Goal: Transaction & Acquisition: Book appointment/travel/reservation

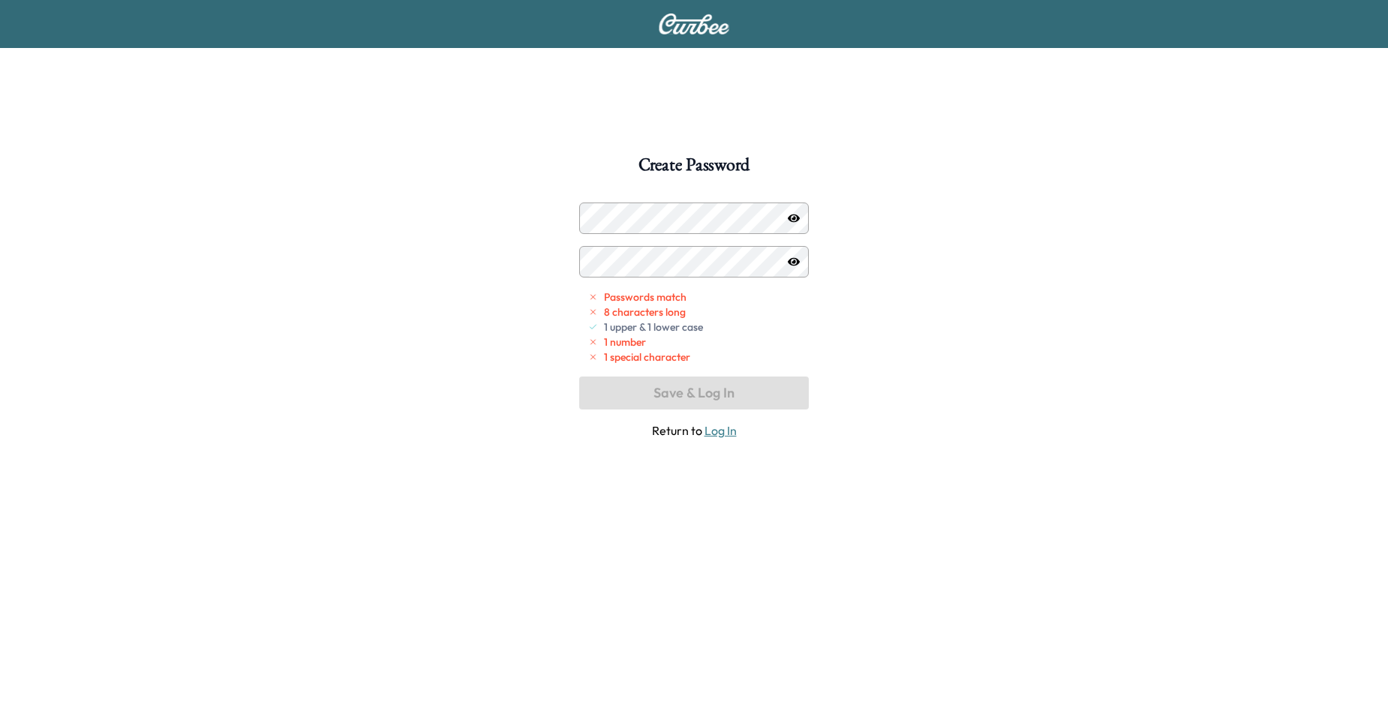
click at [794, 217] on icon "button" at bounding box center [794, 218] width 12 height 8
click at [590, 222] on div at bounding box center [594, 218] width 18 height 18
click at [564, 215] on div "Create Password Passwords match 8 characters long 1 upper & 1 lower case 1 numb…" at bounding box center [694, 514] width 1388 height 717
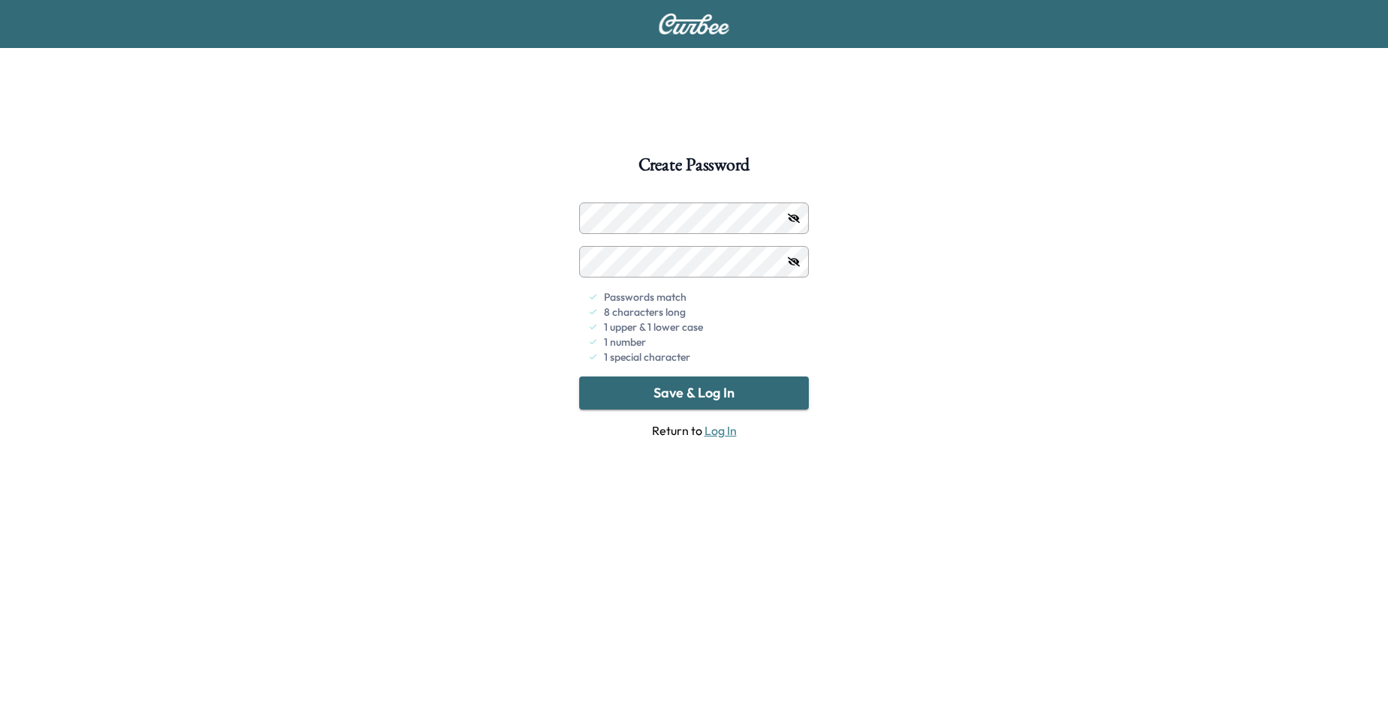
click at [703, 397] on button "Save & Log In" at bounding box center [694, 393] width 230 height 33
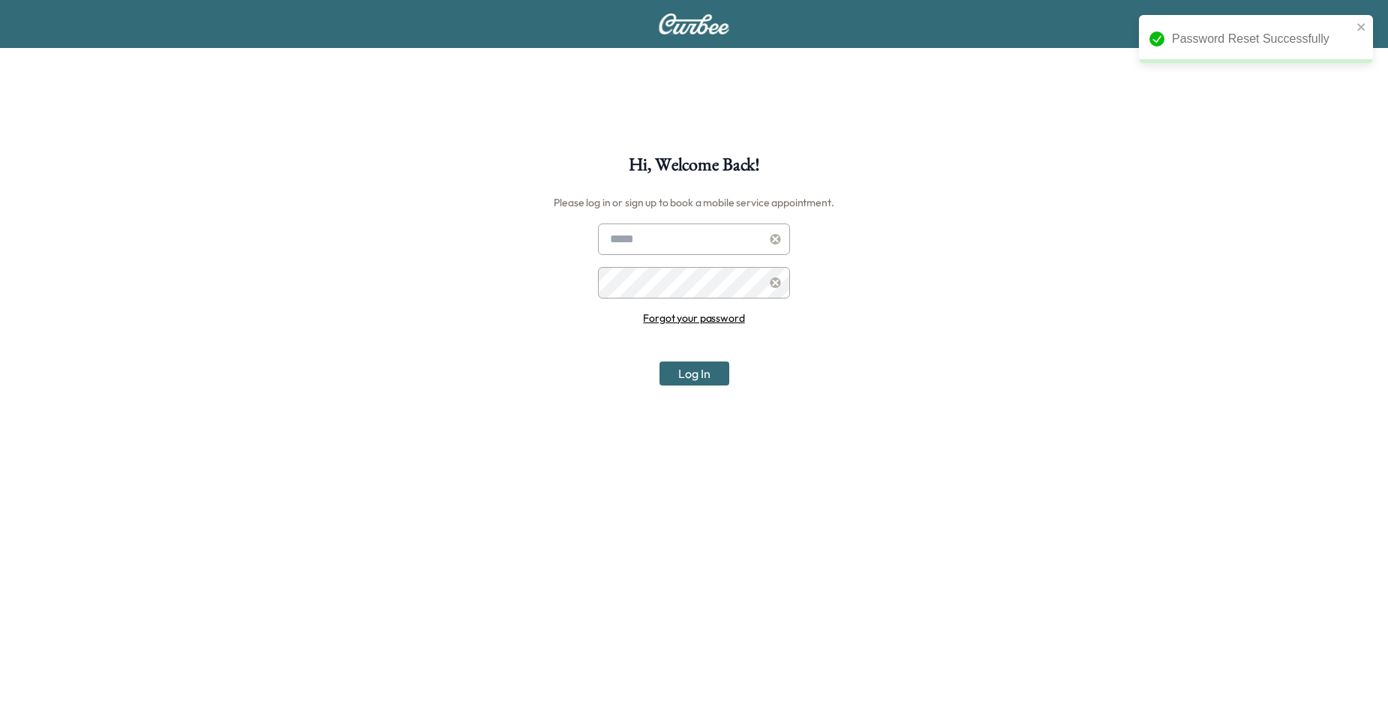
click at [726, 240] on input "text" at bounding box center [694, 240] width 192 height 32
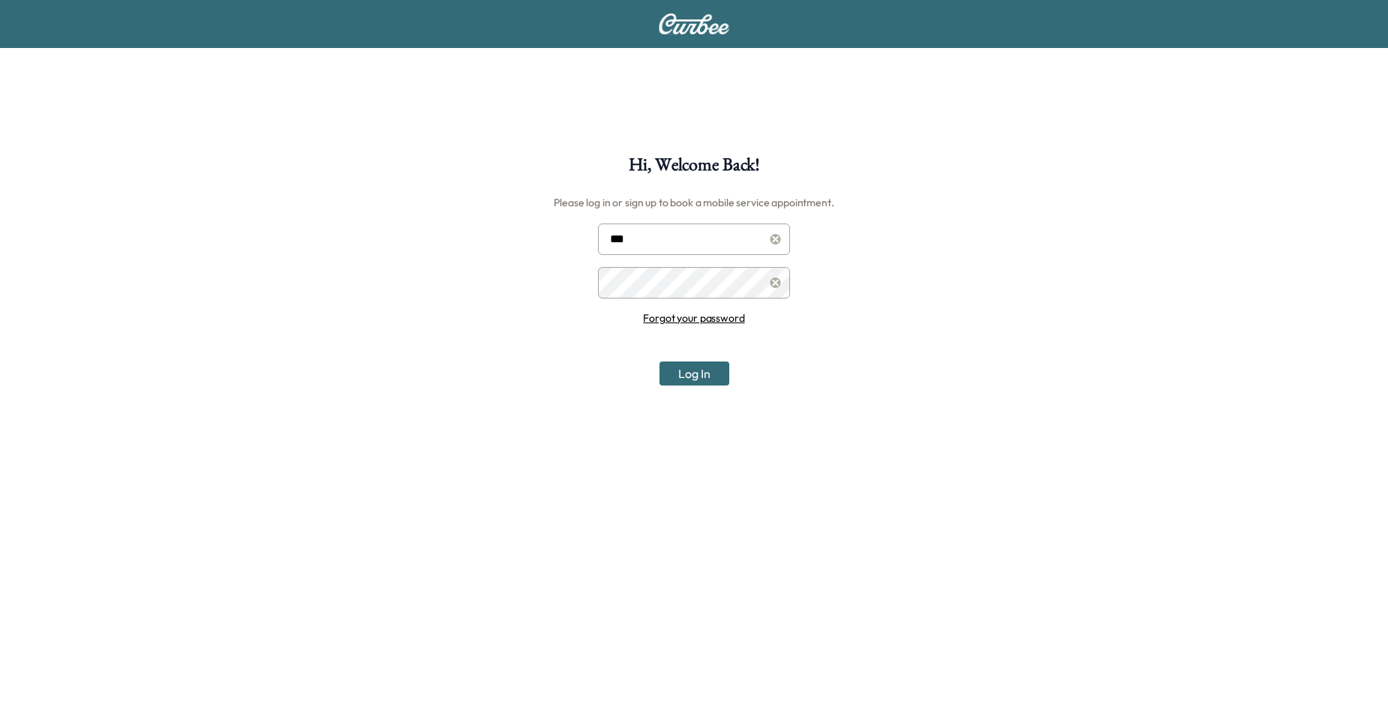
type input "**********"
click at [693, 372] on button "Log In" at bounding box center [695, 374] width 70 height 24
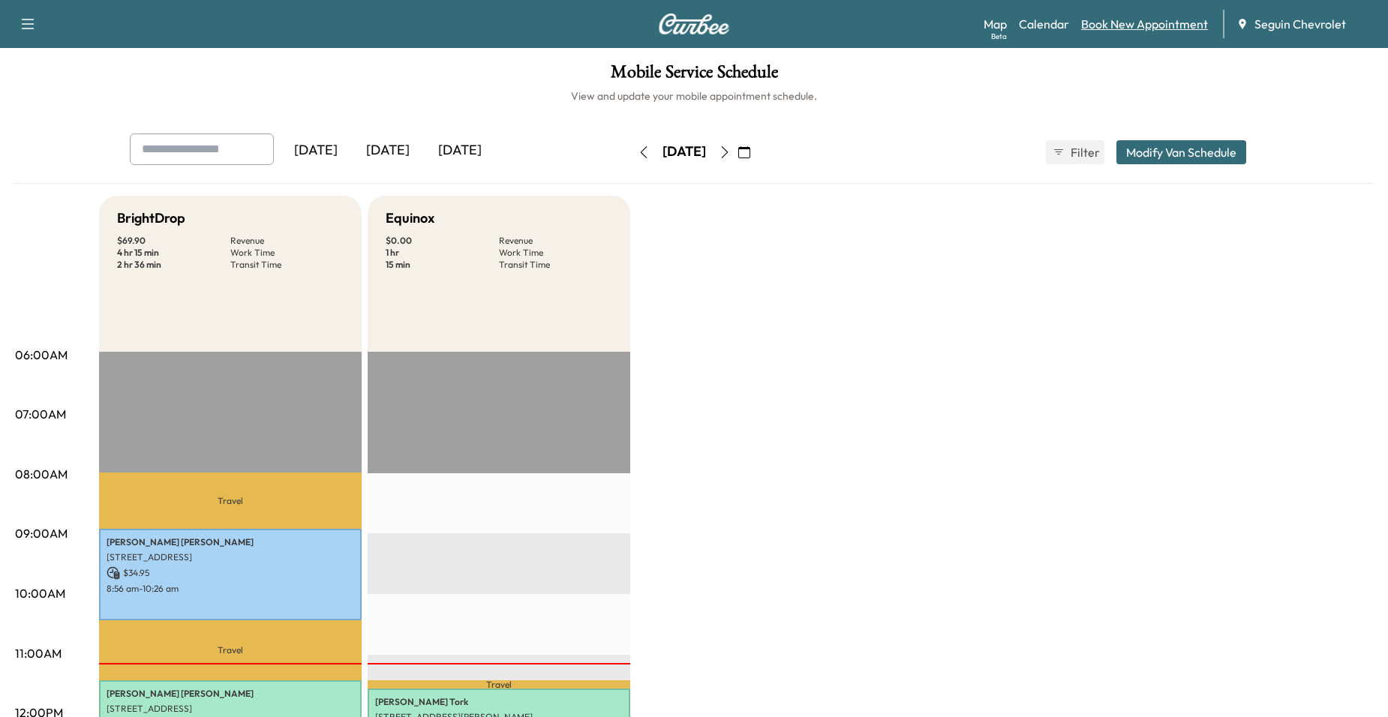
click at [1124, 17] on link "Book New Appointment" at bounding box center [1144, 24] width 127 height 18
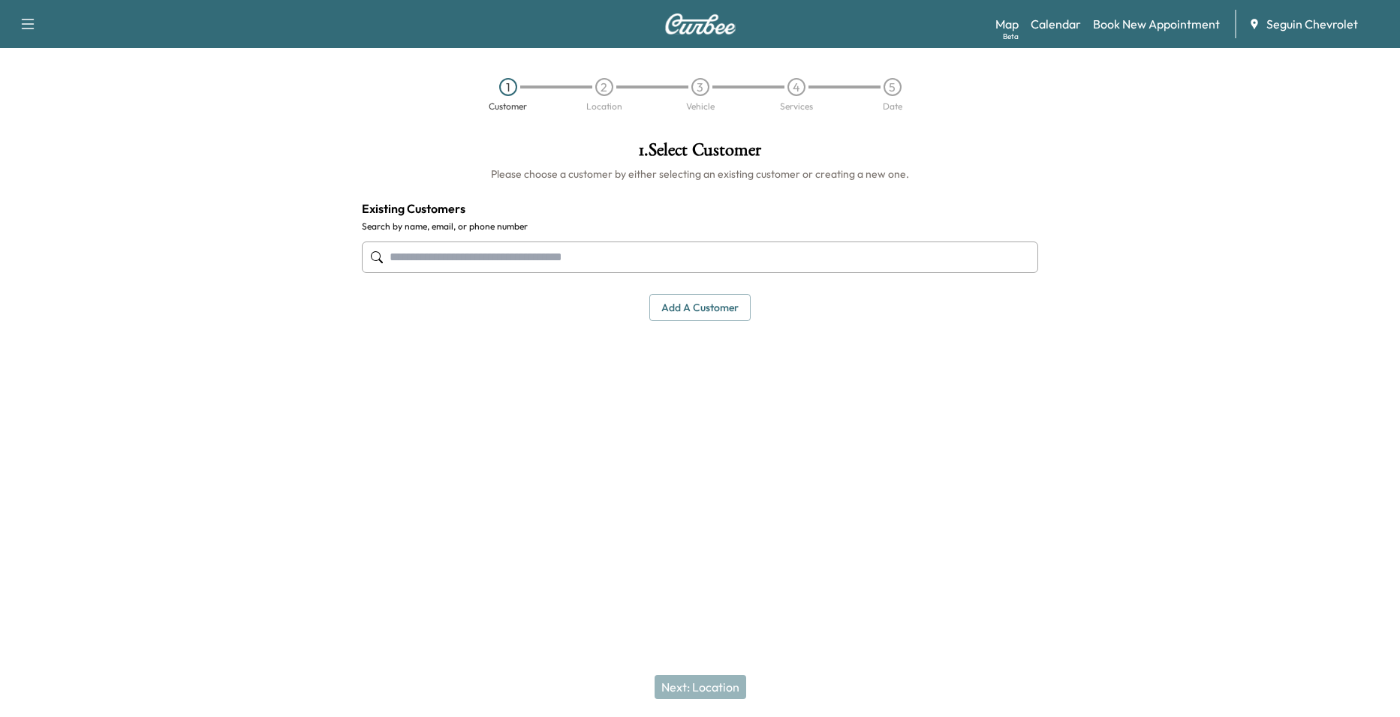
click at [776, 236] on div at bounding box center [700, 258] width 676 height 50
type input "**********"
click at [483, 316] on div "No results" at bounding box center [699, 302] width 675 height 39
drag, startPoint x: 506, startPoint y: 235, endPoint x: 398, endPoint y: 253, distance: 109.6
click at [398, 253] on div "**********" at bounding box center [700, 258] width 676 height 50
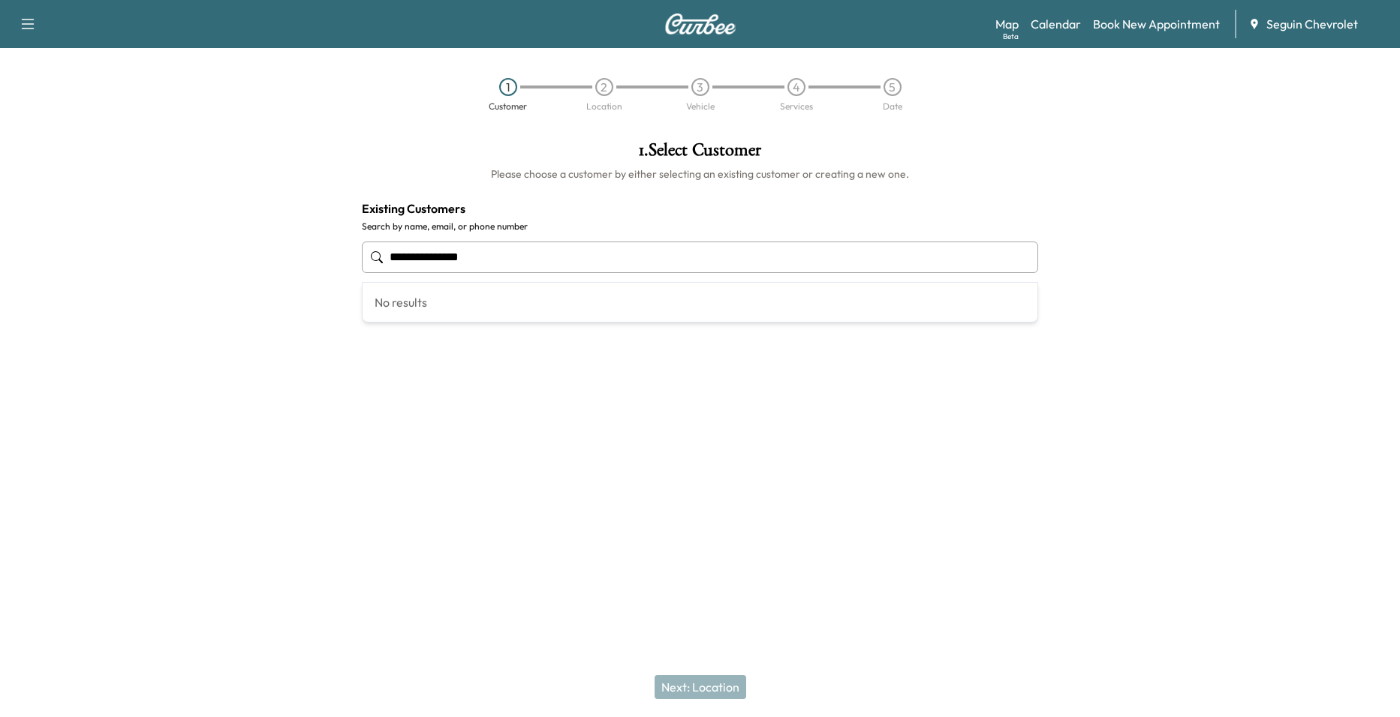
drag, startPoint x: 501, startPoint y: 254, endPoint x: 274, endPoint y: 254, distance: 226.6
click at [274, 254] on div "**********" at bounding box center [700, 308] width 1400 height 359
click at [729, 311] on button "Add a customer" at bounding box center [699, 308] width 101 height 28
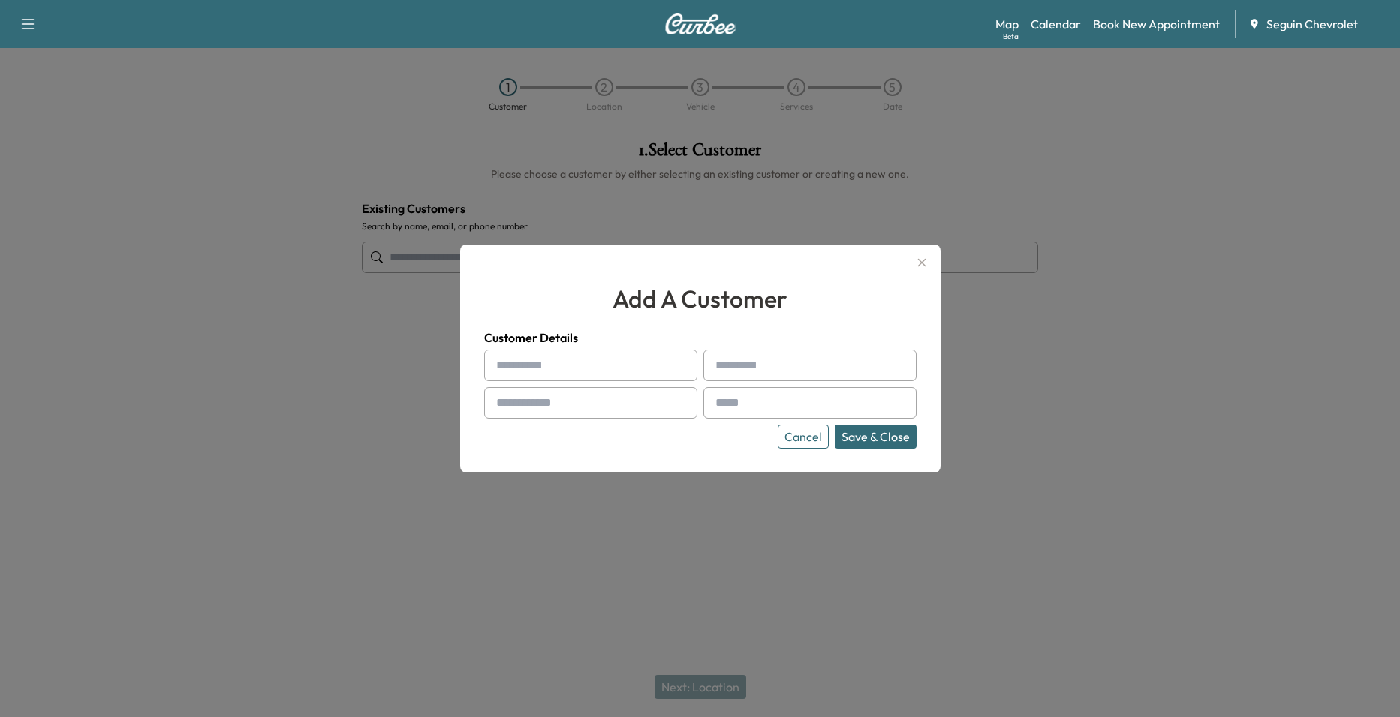
drag, startPoint x: 632, startPoint y: 353, endPoint x: 627, endPoint y: 362, distance: 10.1
click at [627, 362] on div "Customer Details Cancel Save & Close" at bounding box center [700, 389] width 432 height 120
click at [626, 364] on input "text" at bounding box center [590, 366] width 213 height 32
type input "*******"
drag, startPoint x: 791, startPoint y: 394, endPoint x: 801, endPoint y: 392, distance: 10.7
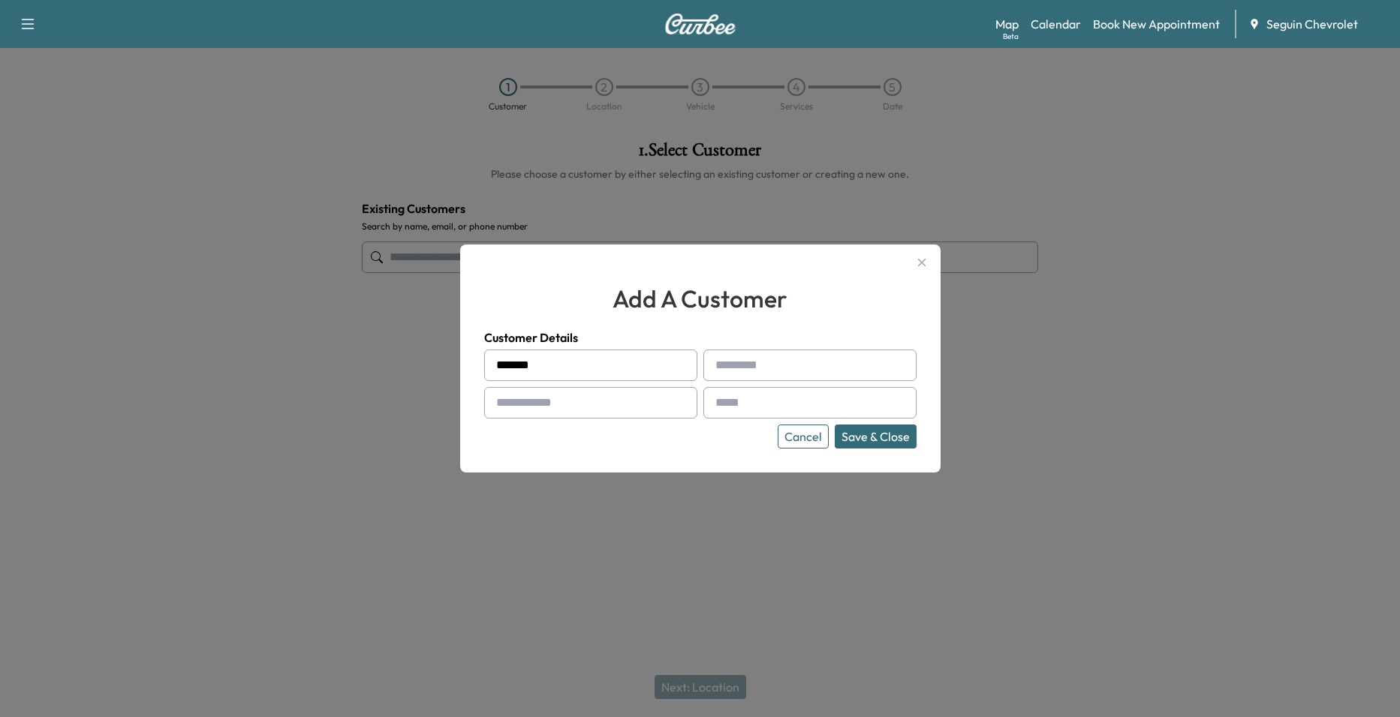
click at [791, 394] on input "text" at bounding box center [809, 403] width 213 height 32
click at [813, 369] on input "text" at bounding box center [809, 366] width 213 height 32
type input "*******"
click at [636, 392] on input "text" at bounding box center [590, 403] width 213 height 32
type input "**********"
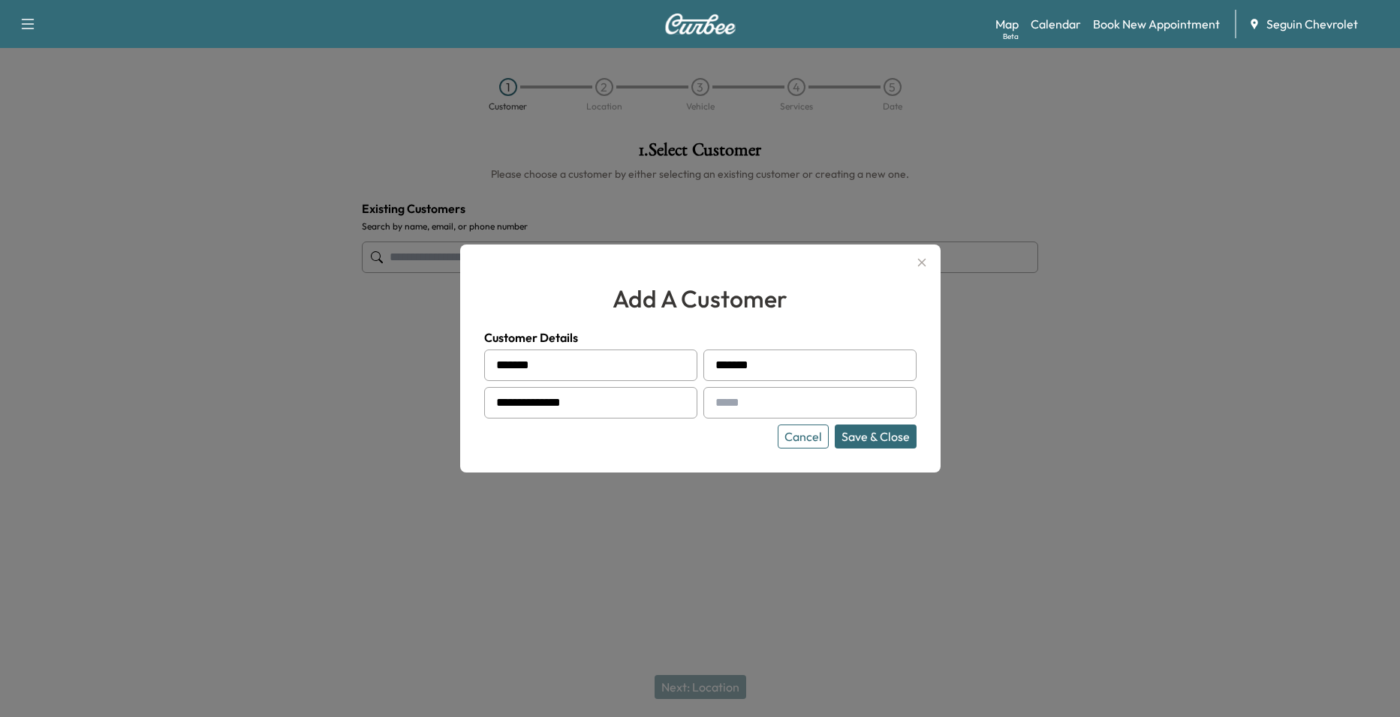
click at [757, 404] on input "text" at bounding box center [809, 403] width 213 height 32
click at [633, 405] on input "**********" at bounding box center [590, 403] width 213 height 32
click at [723, 402] on div at bounding box center [718, 403] width 18 height 18
click at [732, 404] on input "text" at bounding box center [809, 403] width 213 height 32
type input "**********"
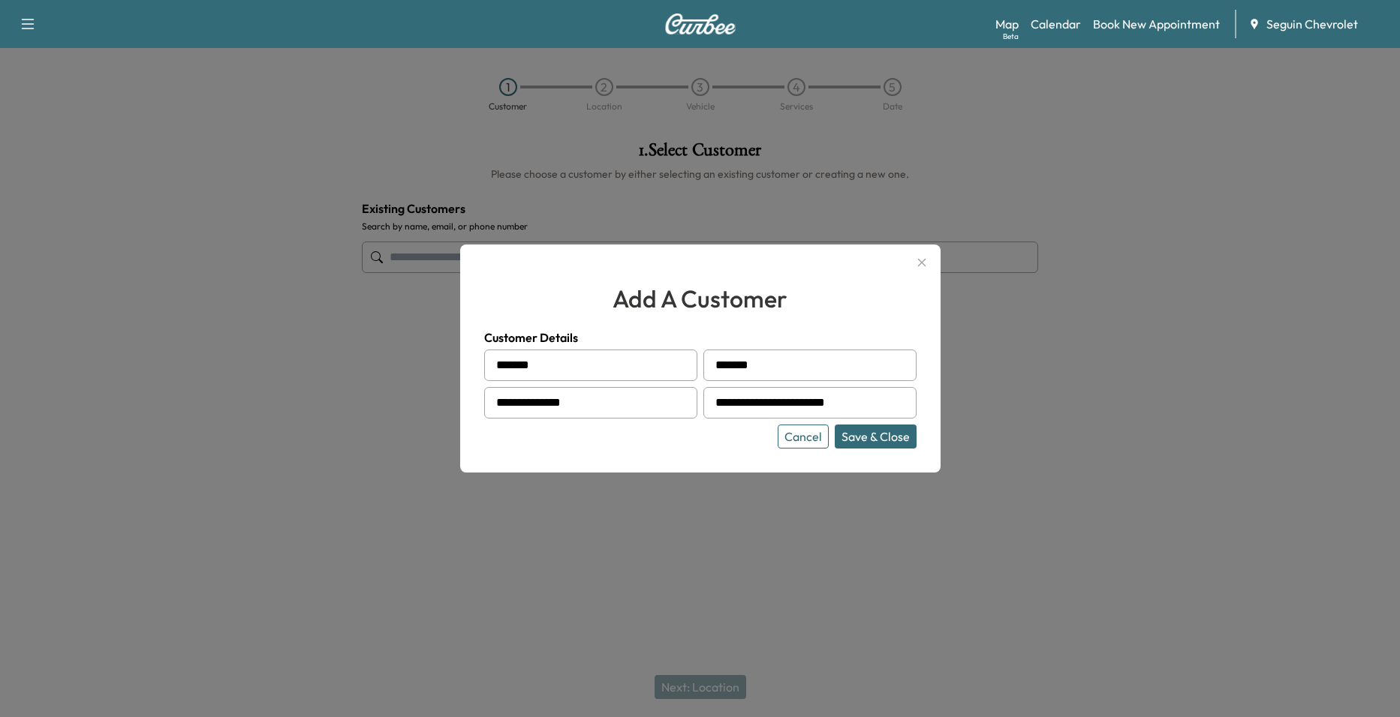
click at [871, 438] on button "Save & Close" at bounding box center [875, 437] width 82 height 24
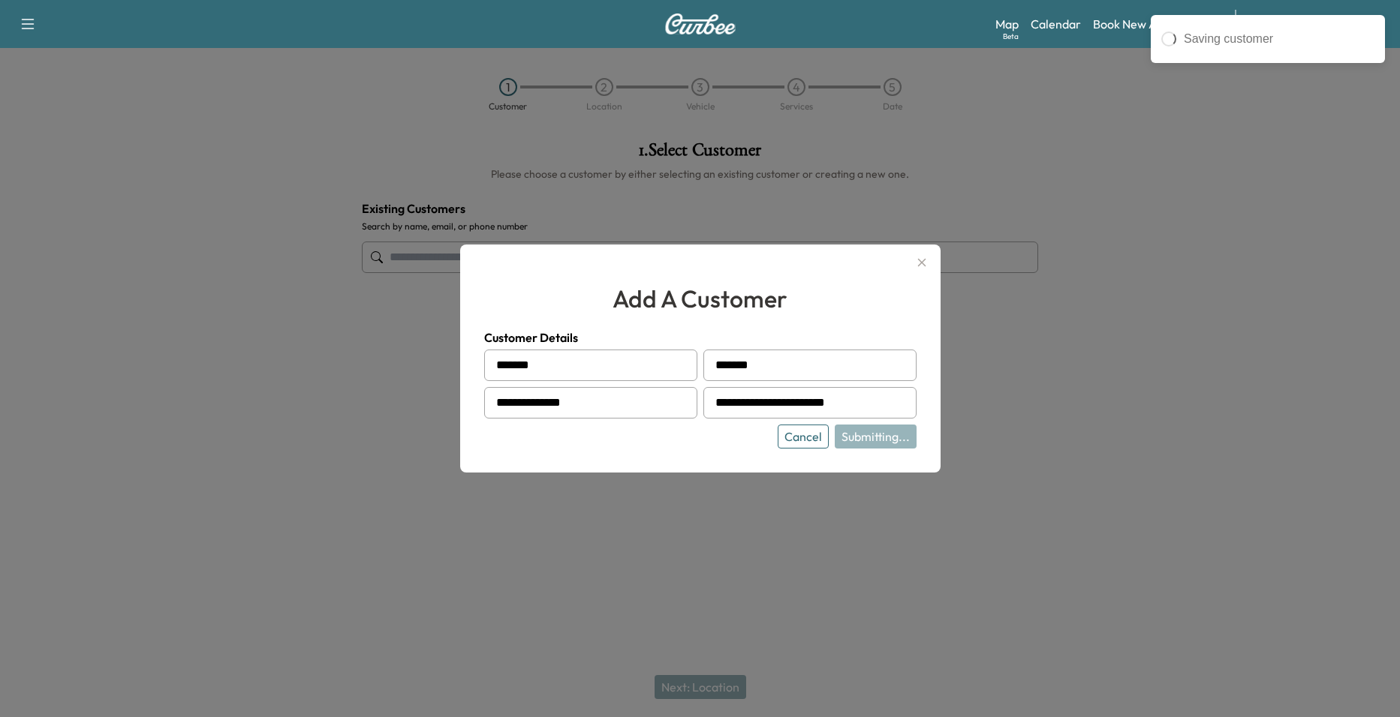
type input "**********"
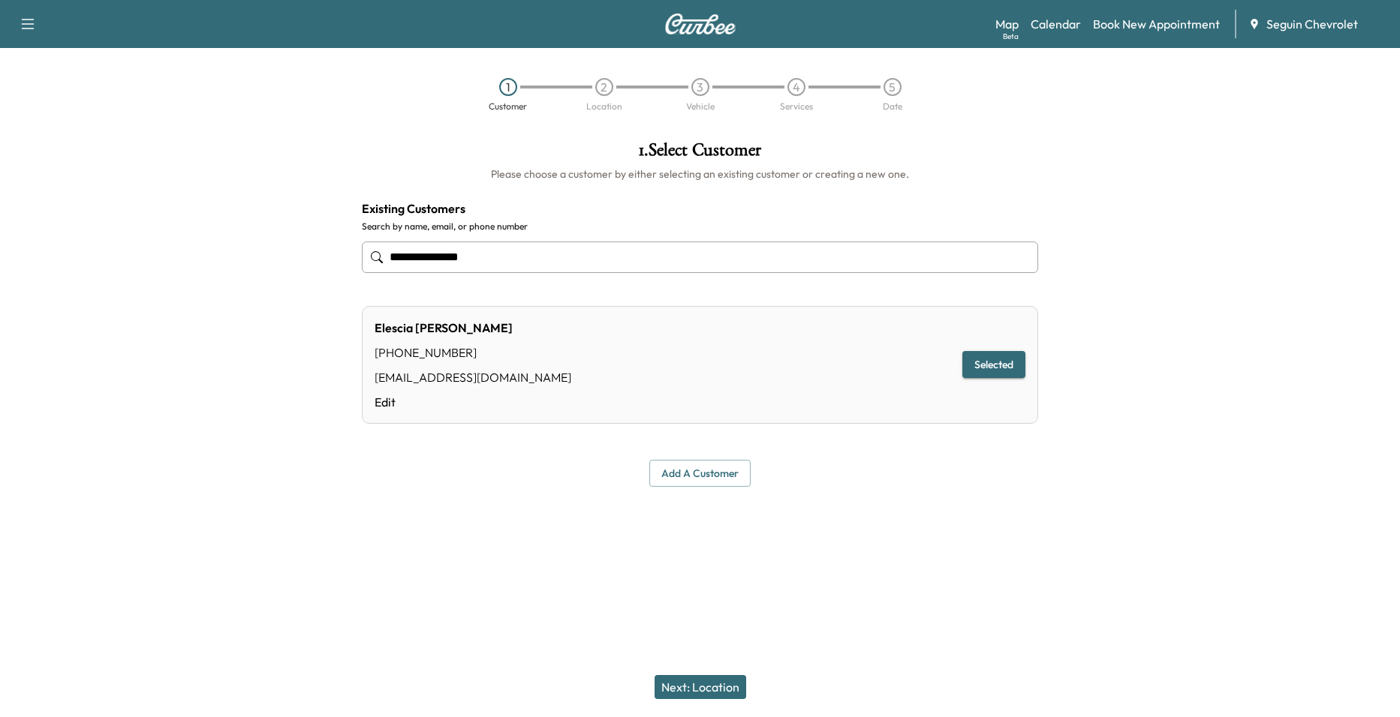
click at [711, 690] on button "Next: Location" at bounding box center [700, 687] width 92 height 24
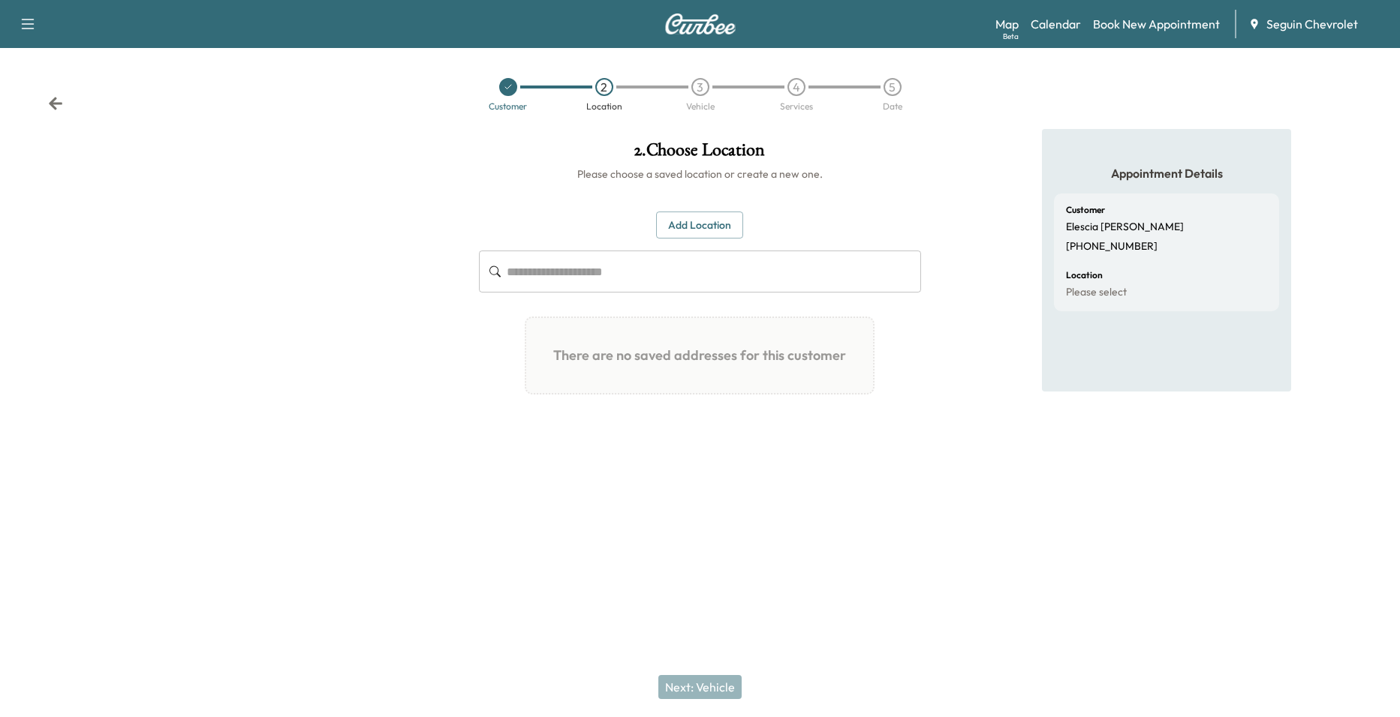
click at [635, 286] on input "text" at bounding box center [714, 272] width 415 height 42
click at [700, 235] on button "Add Location" at bounding box center [699, 226] width 87 height 28
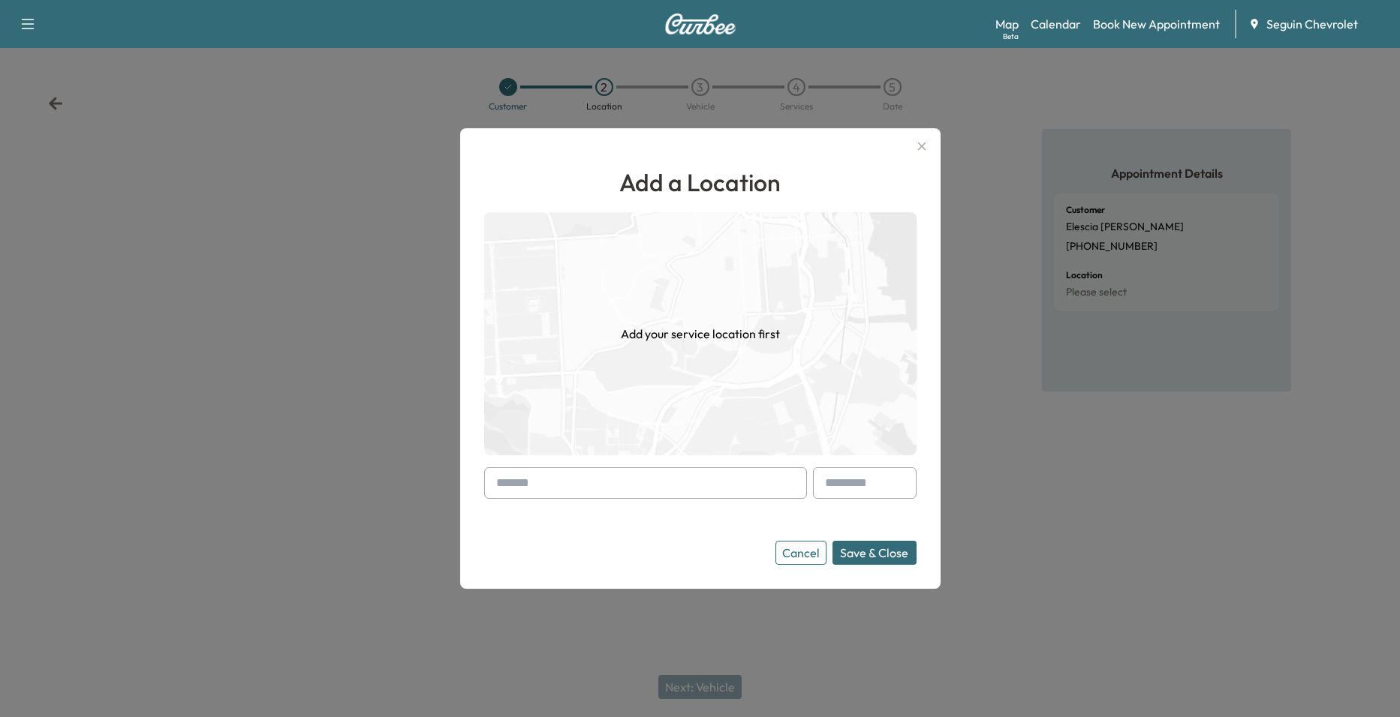
click at [610, 486] on input "text" at bounding box center [645, 484] width 323 height 32
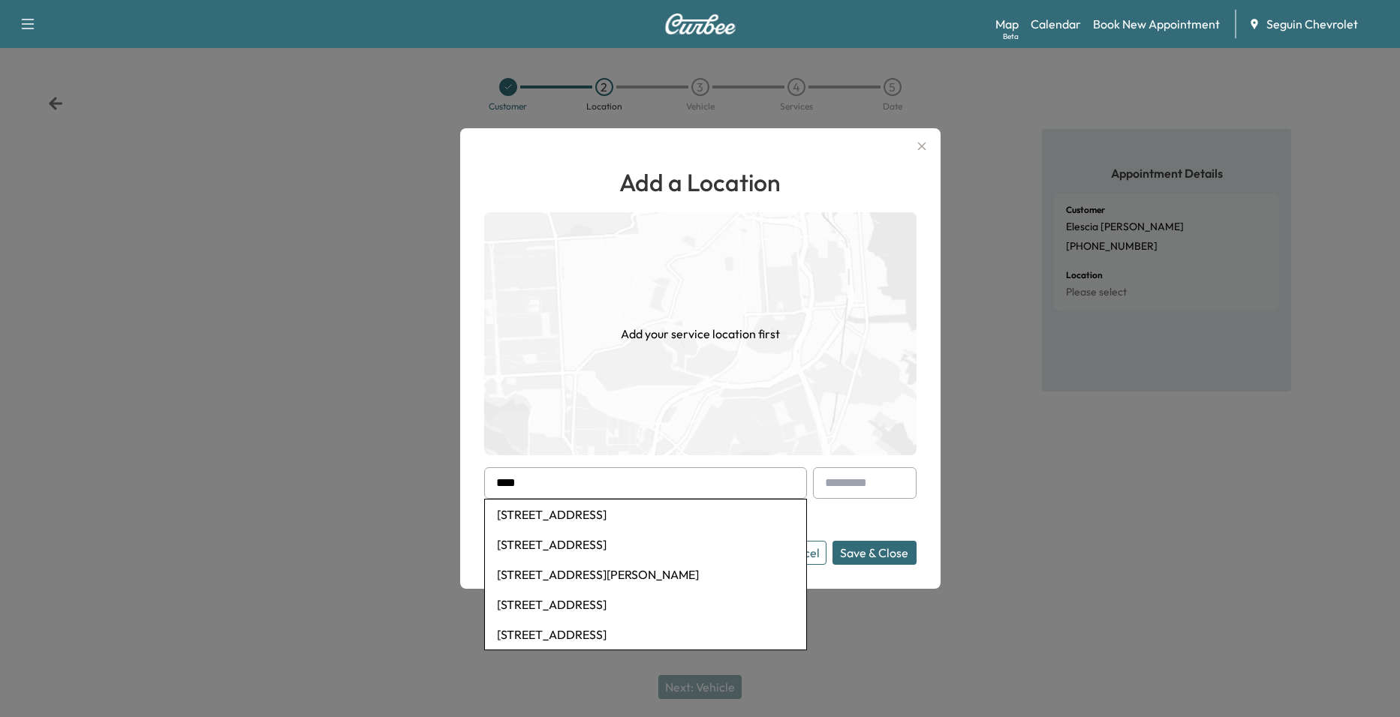
click at [701, 508] on li "[STREET_ADDRESS]" at bounding box center [645, 515] width 321 height 30
type input "**********"
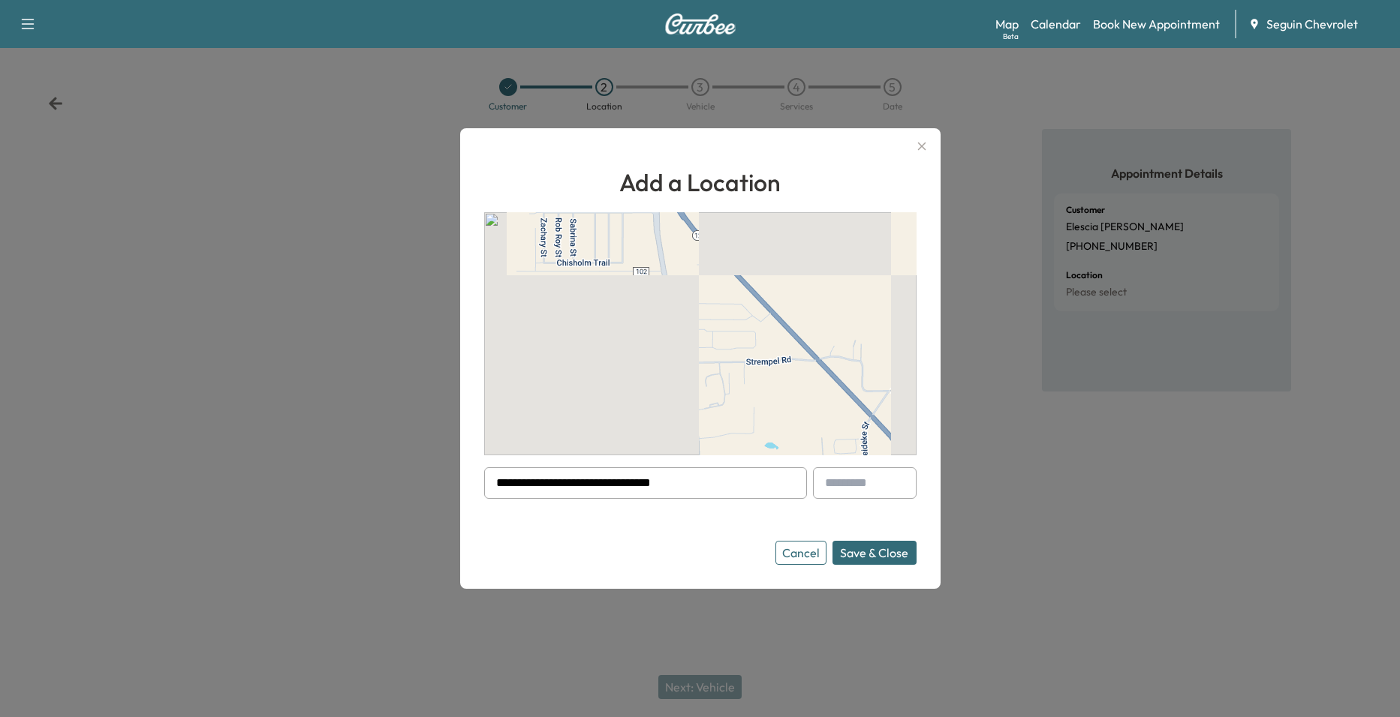
click at [852, 486] on input "text" at bounding box center [865, 484] width 104 height 32
type input "****"
click at [887, 540] on form "**********" at bounding box center [700, 517] width 432 height 98
click at [889, 552] on button "Save & Close" at bounding box center [874, 553] width 84 height 24
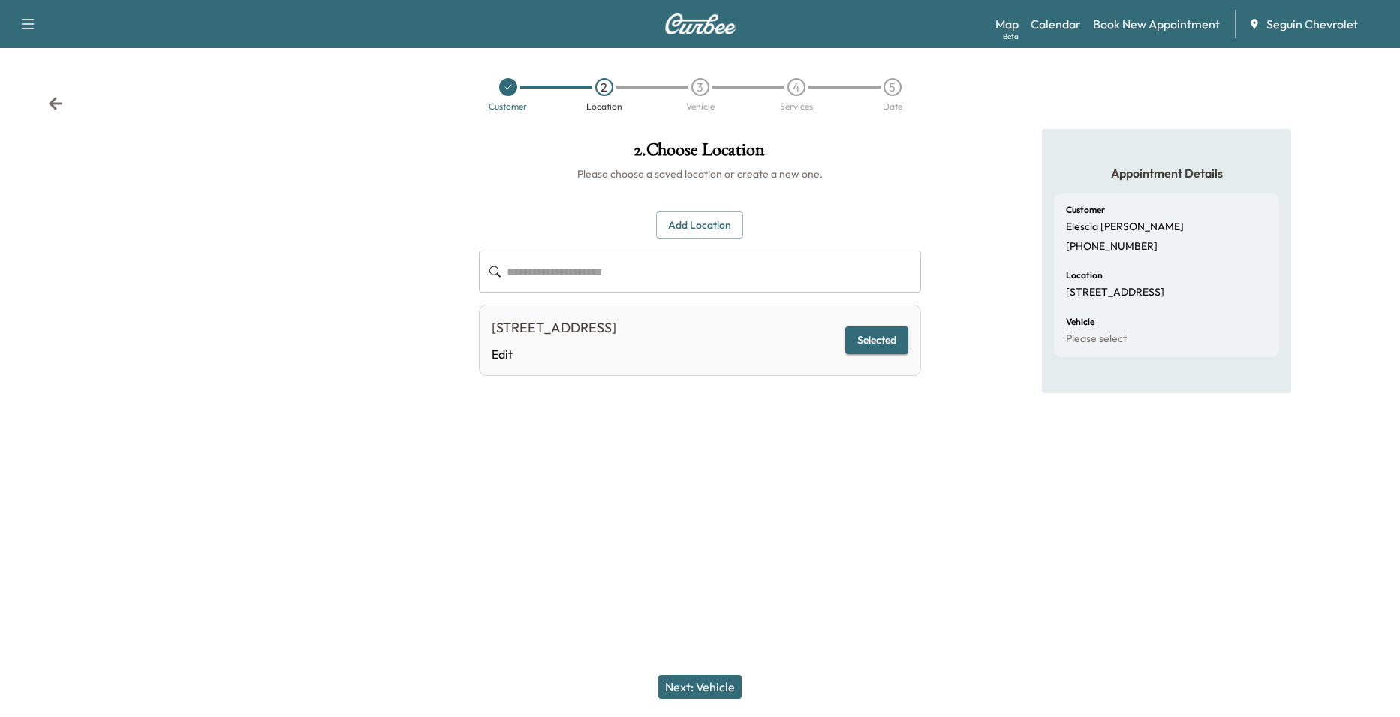
click at [714, 367] on div "[STREET_ADDRESS] Edit Selected" at bounding box center [700, 340] width 443 height 71
click at [729, 681] on button "Next: Vehicle" at bounding box center [699, 687] width 83 height 24
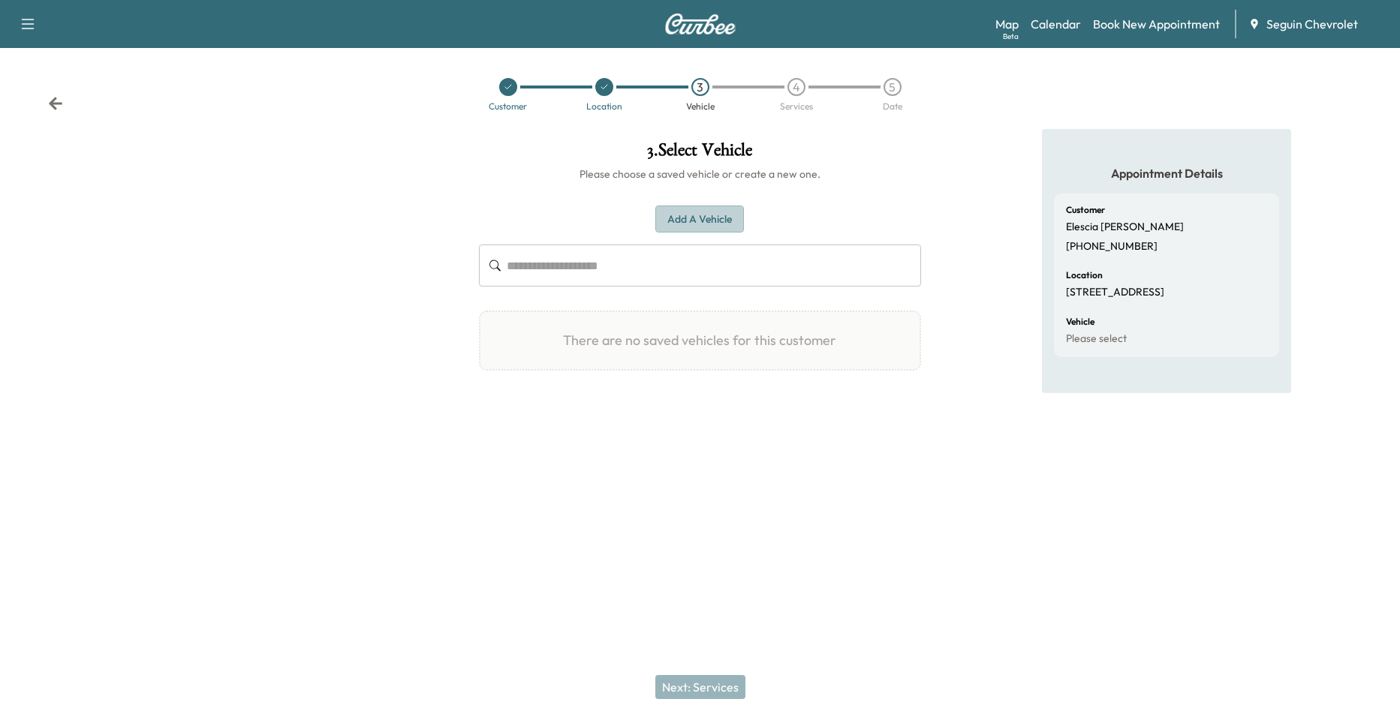
click at [692, 224] on button "Add a Vehicle" at bounding box center [699, 220] width 89 height 28
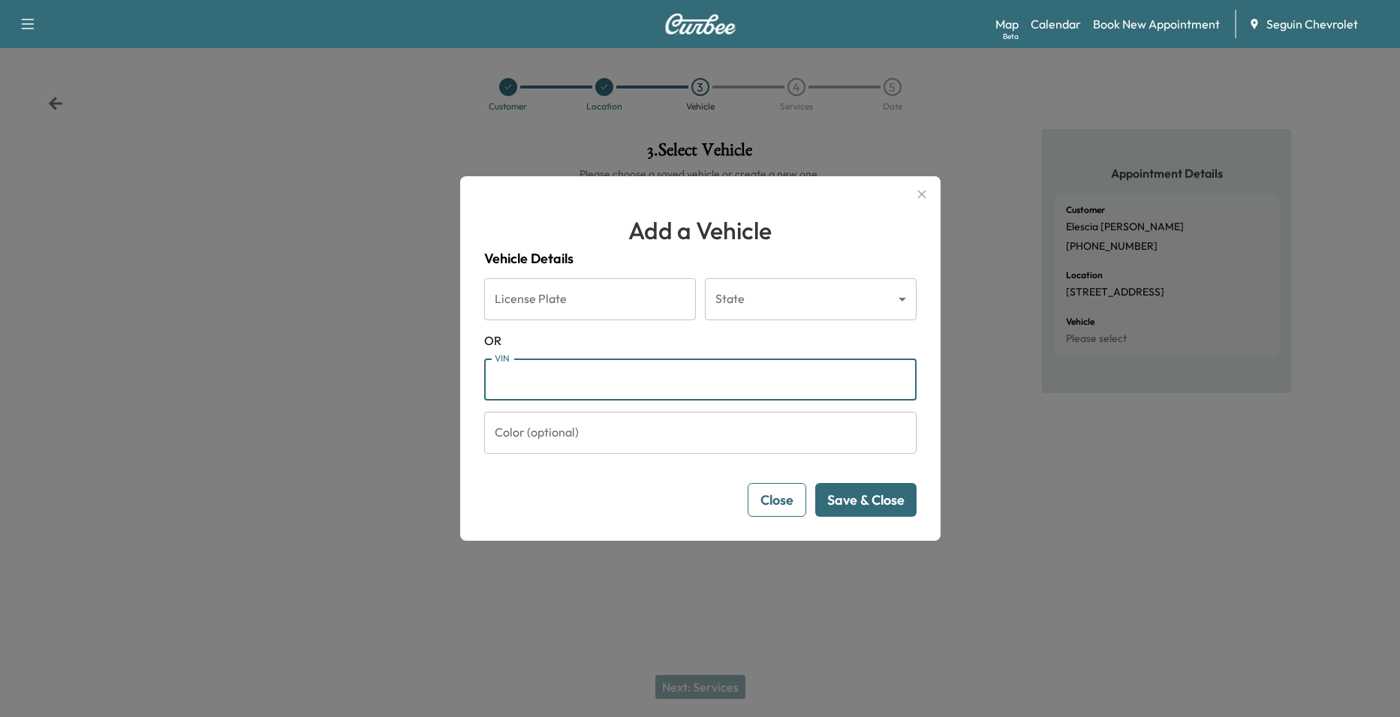
click at [669, 386] on input "VIN" at bounding box center [700, 380] width 432 height 42
drag, startPoint x: 575, startPoint y: 379, endPoint x: 584, endPoint y: 380, distance: 9.0
click at [576, 379] on input "VIN" at bounding box center [700, 380] width 432 height 42
paste input "**********"
type input "**********"
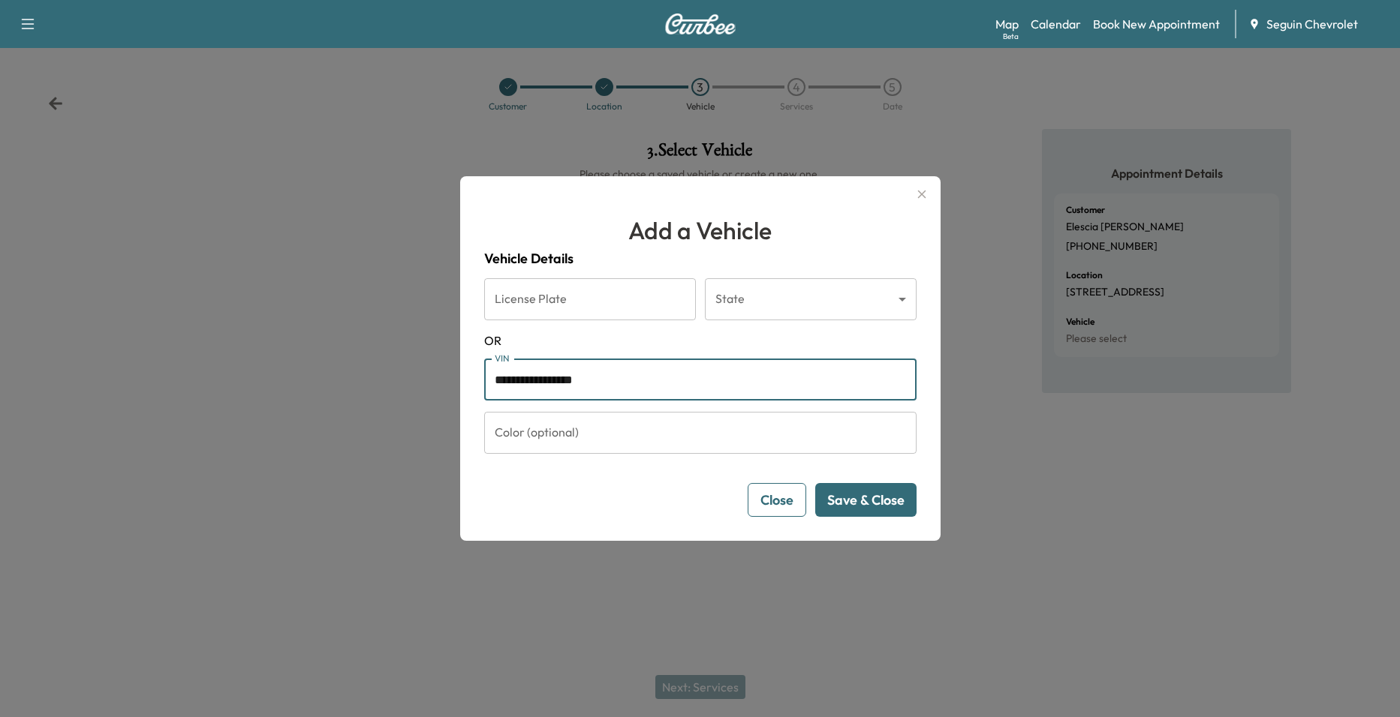
click at [898, 509] on button "Save & Close" at bounding box center [865, 500] width 101 height 34
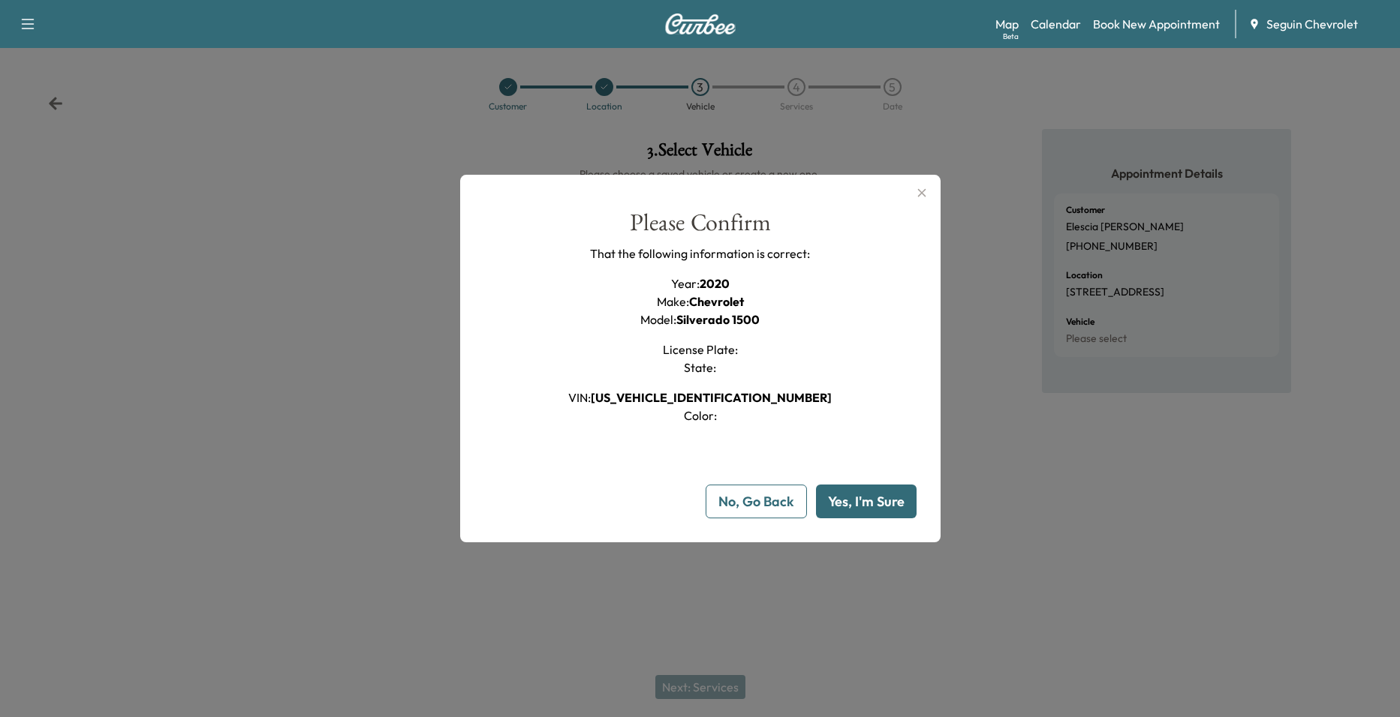
click at [863, 498] on button "Yes, I'm Sure" at bounding box center [866, 502] width 101 height 34
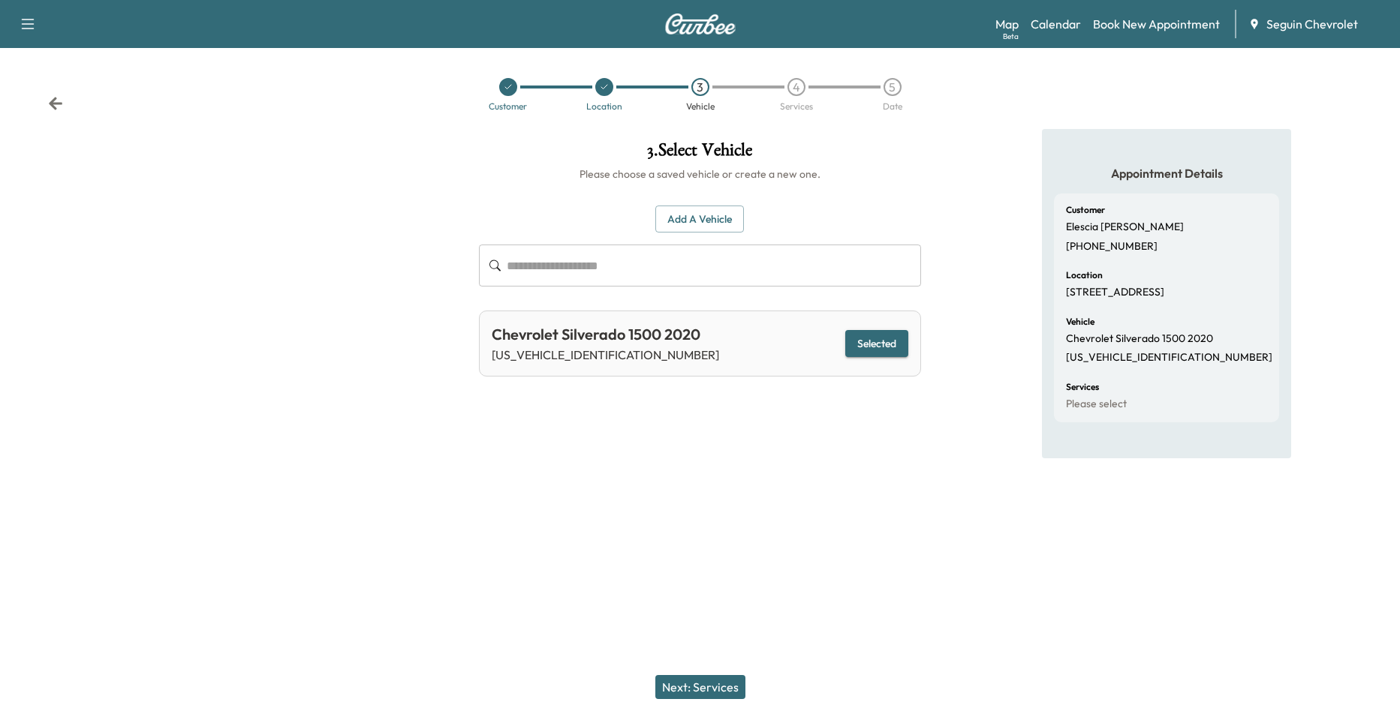
click at [704, 682] on button "Next: Services" at bounding box center [700, 687] width 90 height 24
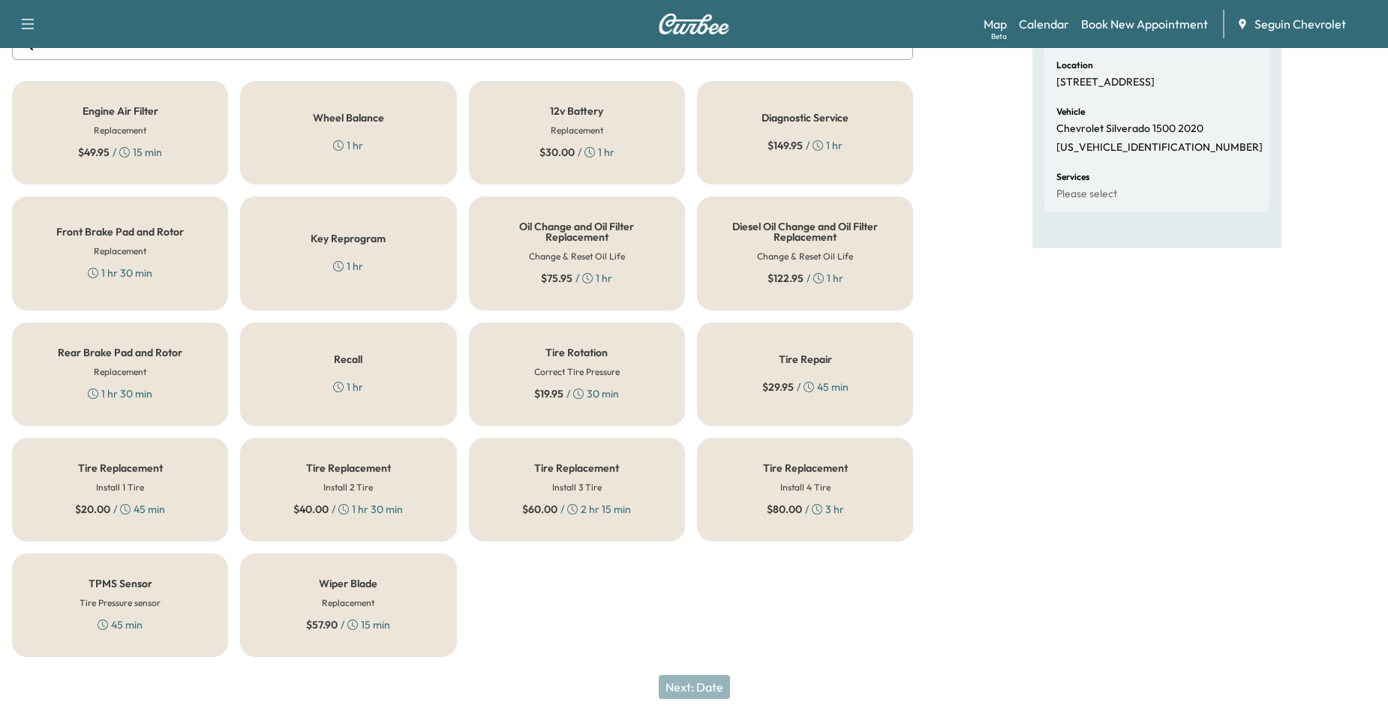
scroll to position [135, 0]
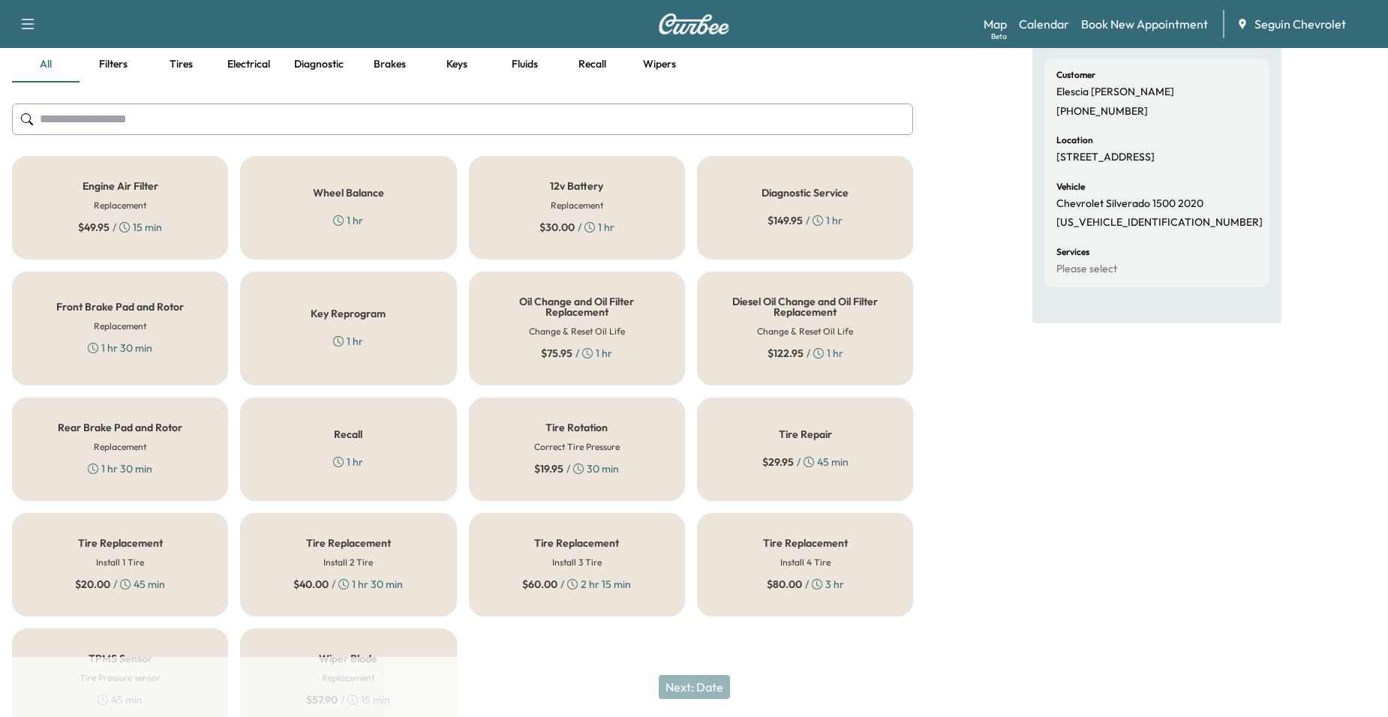
click at [639, 335] on div "Oil Change and Oil Filter Replacement Change & Reset Oil Life $ 75.95 / 1 hr" at bounding box center [577, 329] width 216 height 114
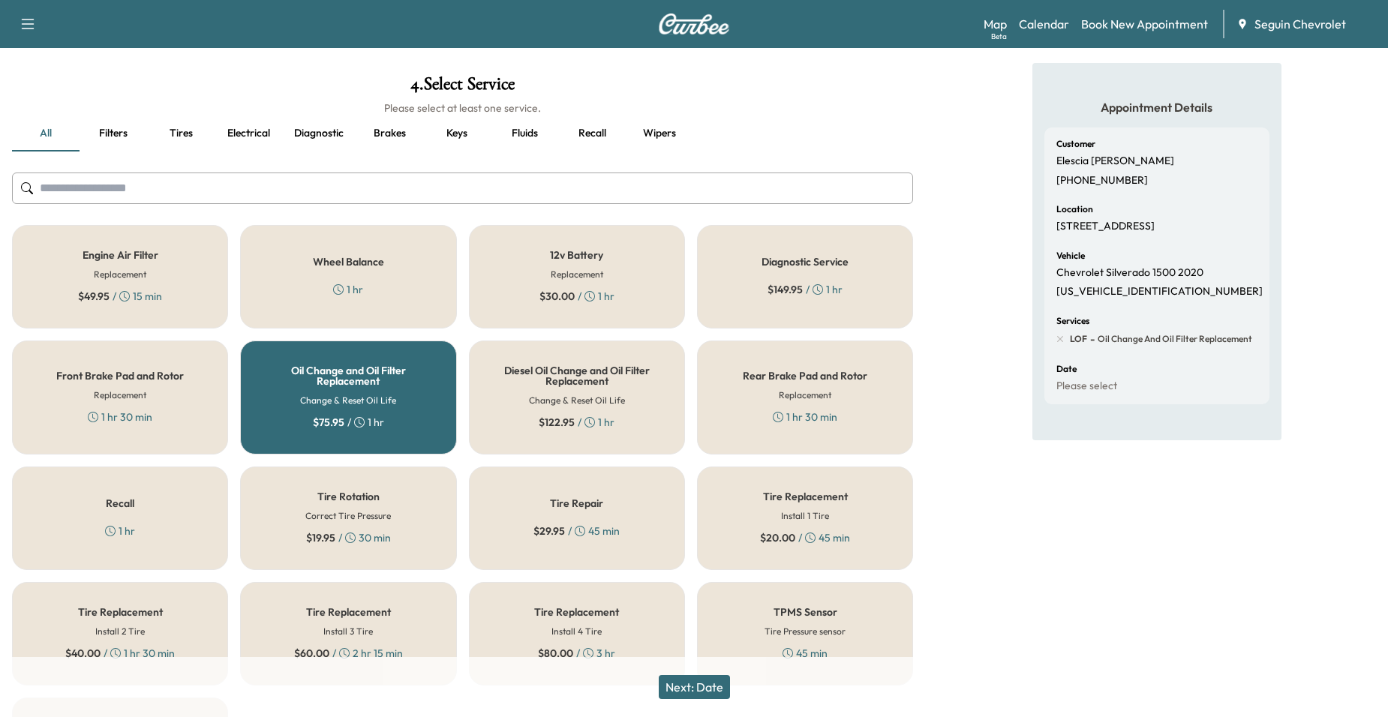
scroll to position [0, 0]
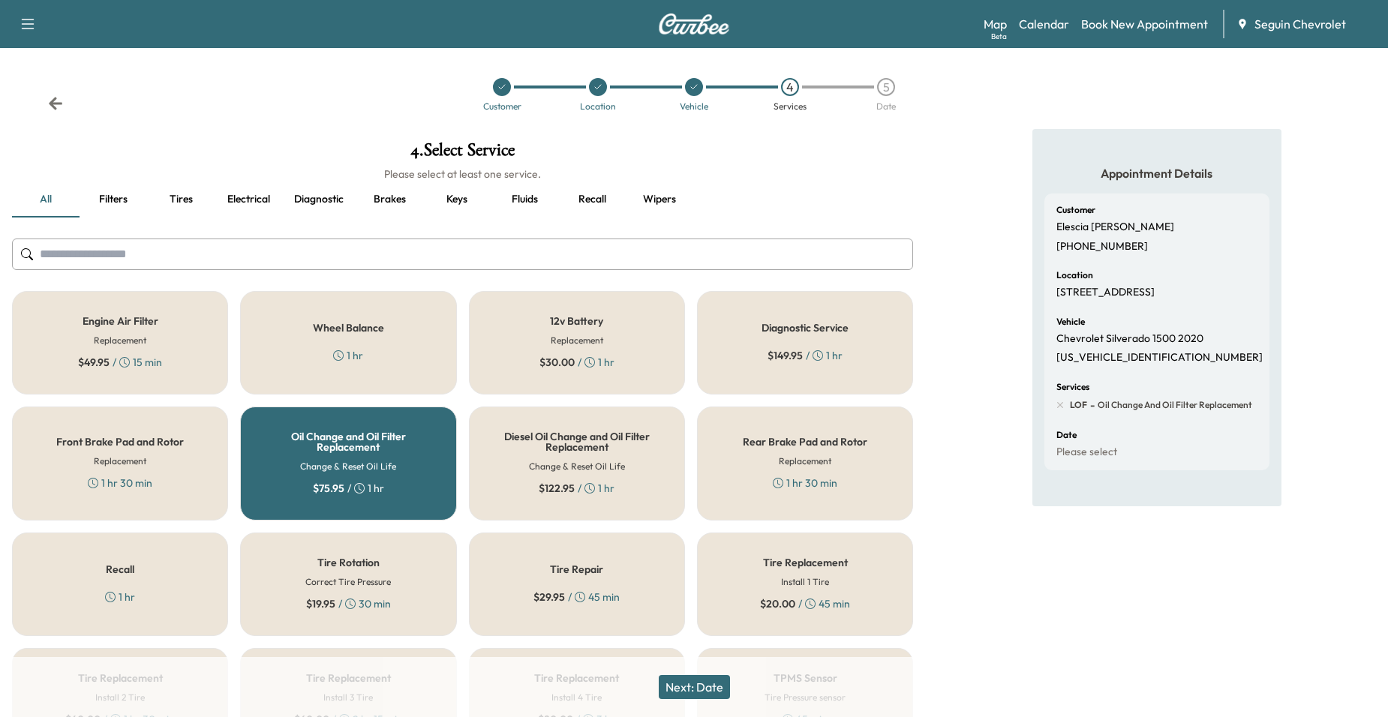
click at [692, 679] on button "Next: Date" at bounding box center [694, 687] width 71 height 24
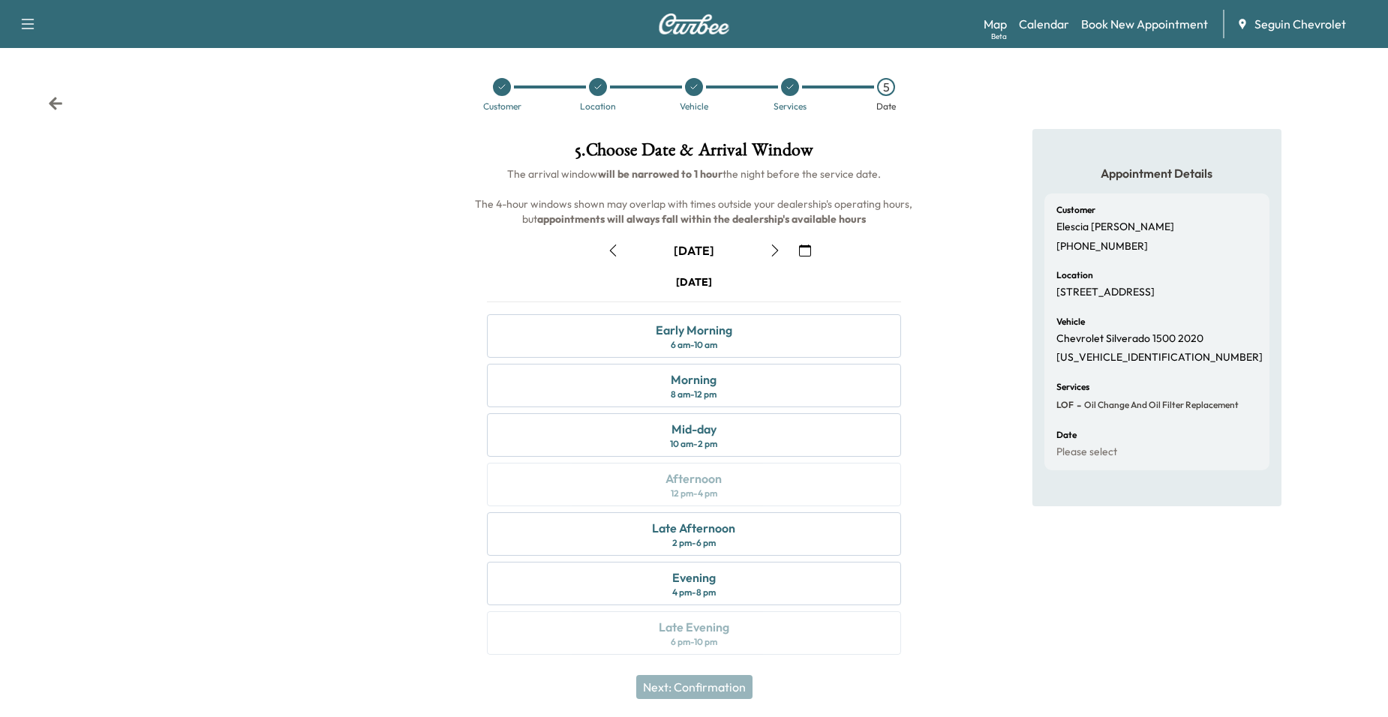
click at [813, 246] on button "button" at bounding box center [805, 251] width 26 height 24
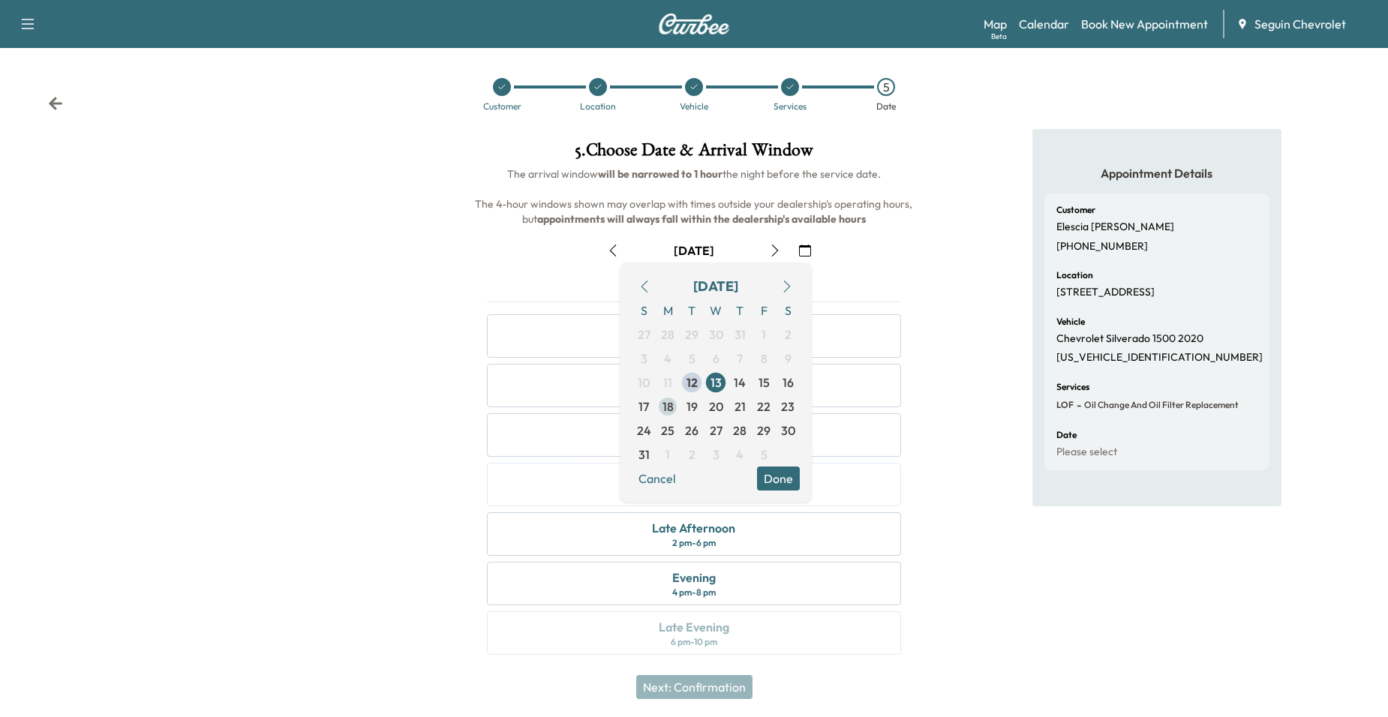
click at [663, 408] on span "18" at bounding box center [668, 407] width 11 height 18
click at [780, 481] on button "Done" at bounding box center [778, 479] width 43 height 24
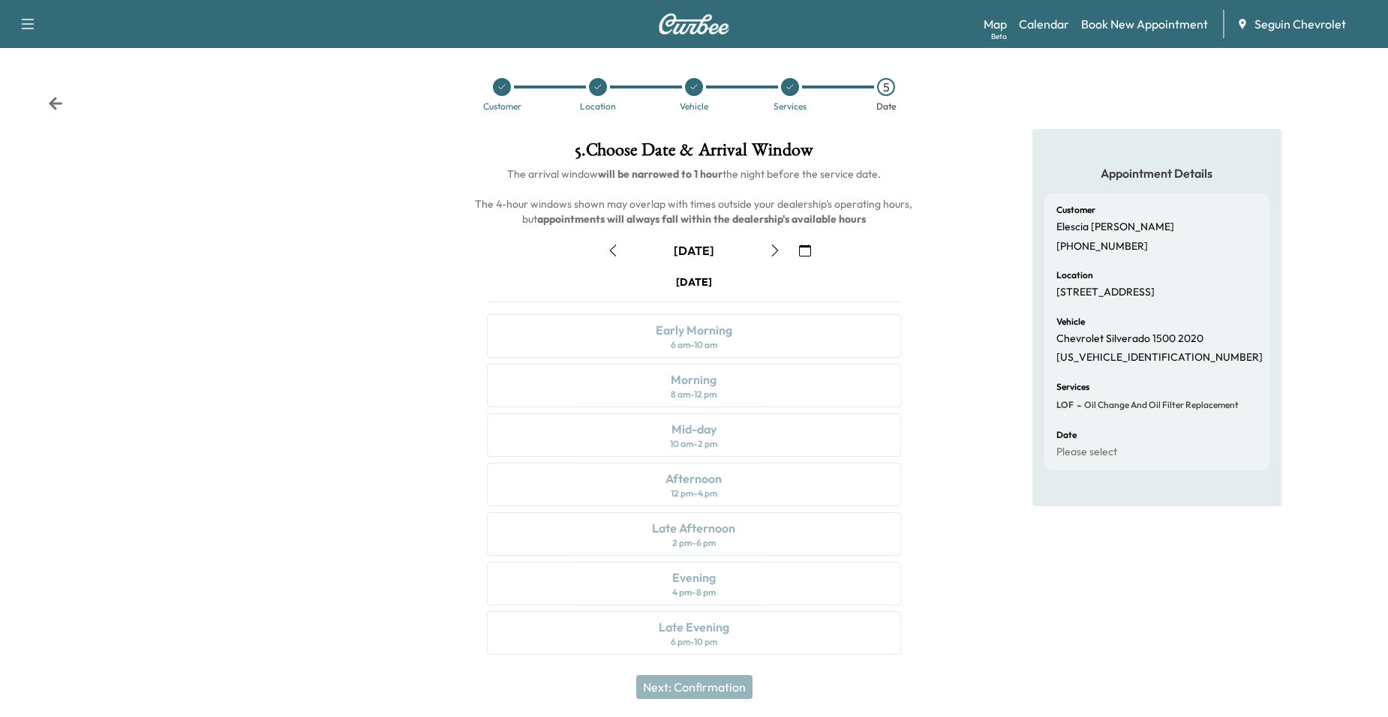
click at [798, 86] on div at bounding box center [790, 87] width 18 height 18
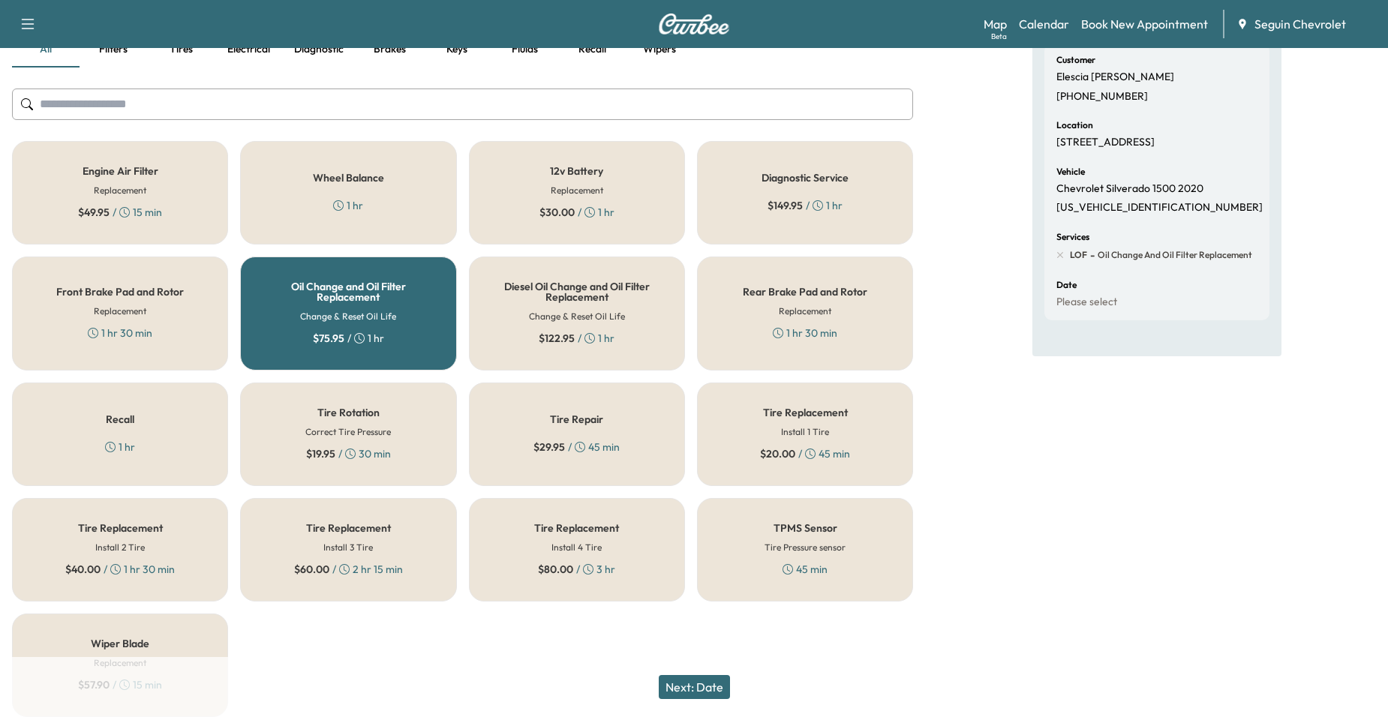
scroll to position [210, 0]
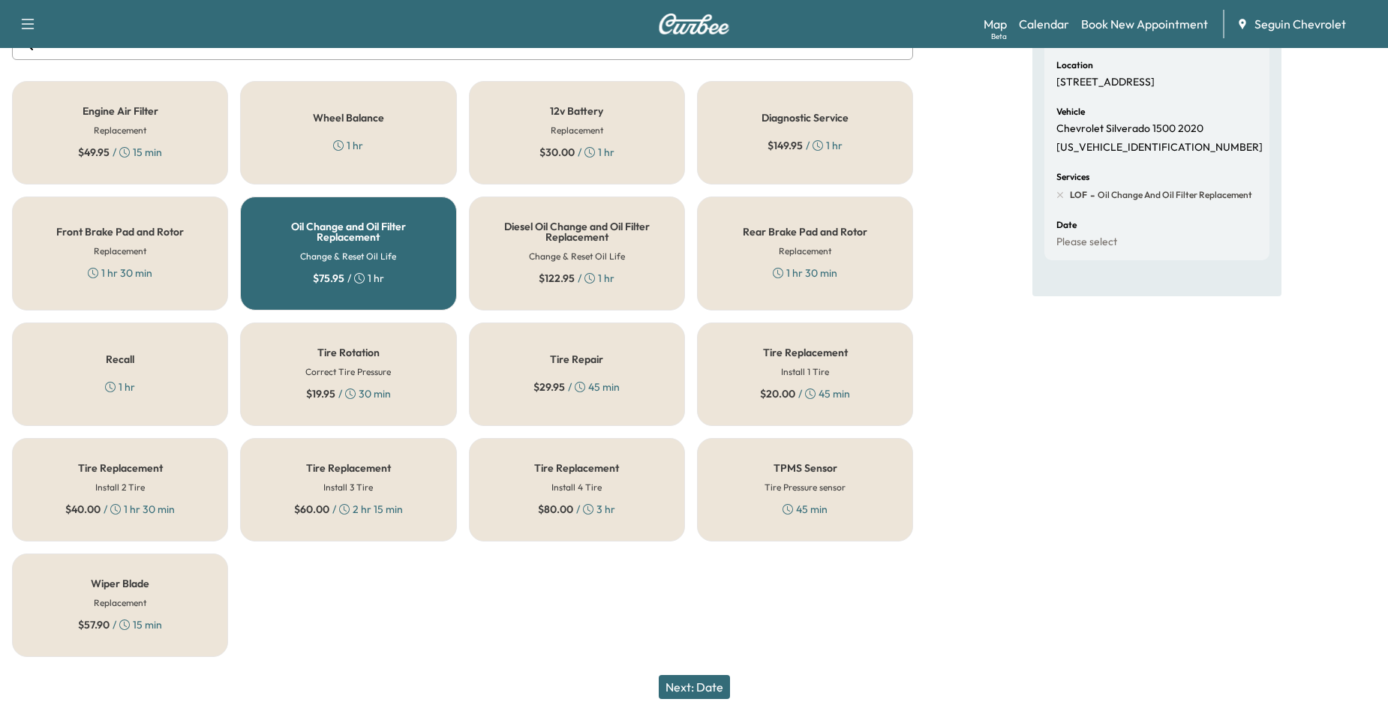
click at [185, 385] on div "Recall 1 hr" at bounding box center [120, 375] width 216 height 104
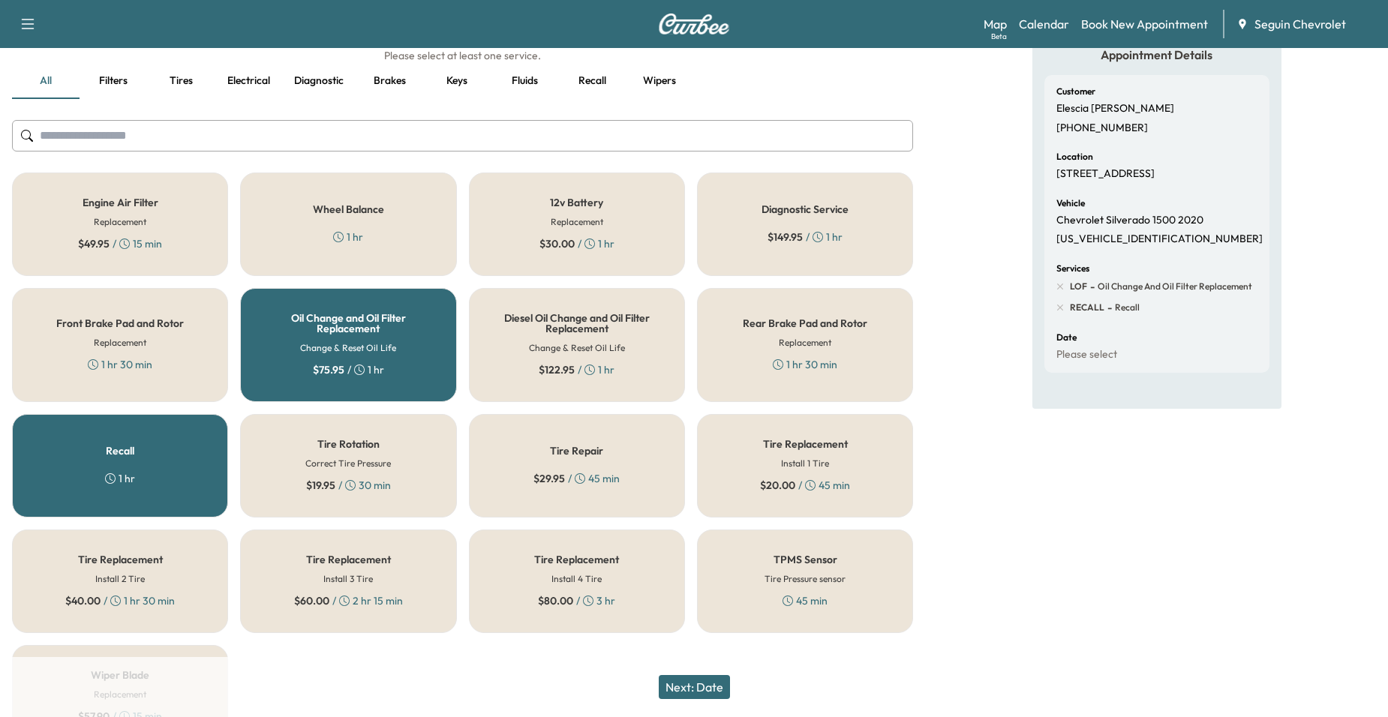
scroll to position [0, 0]
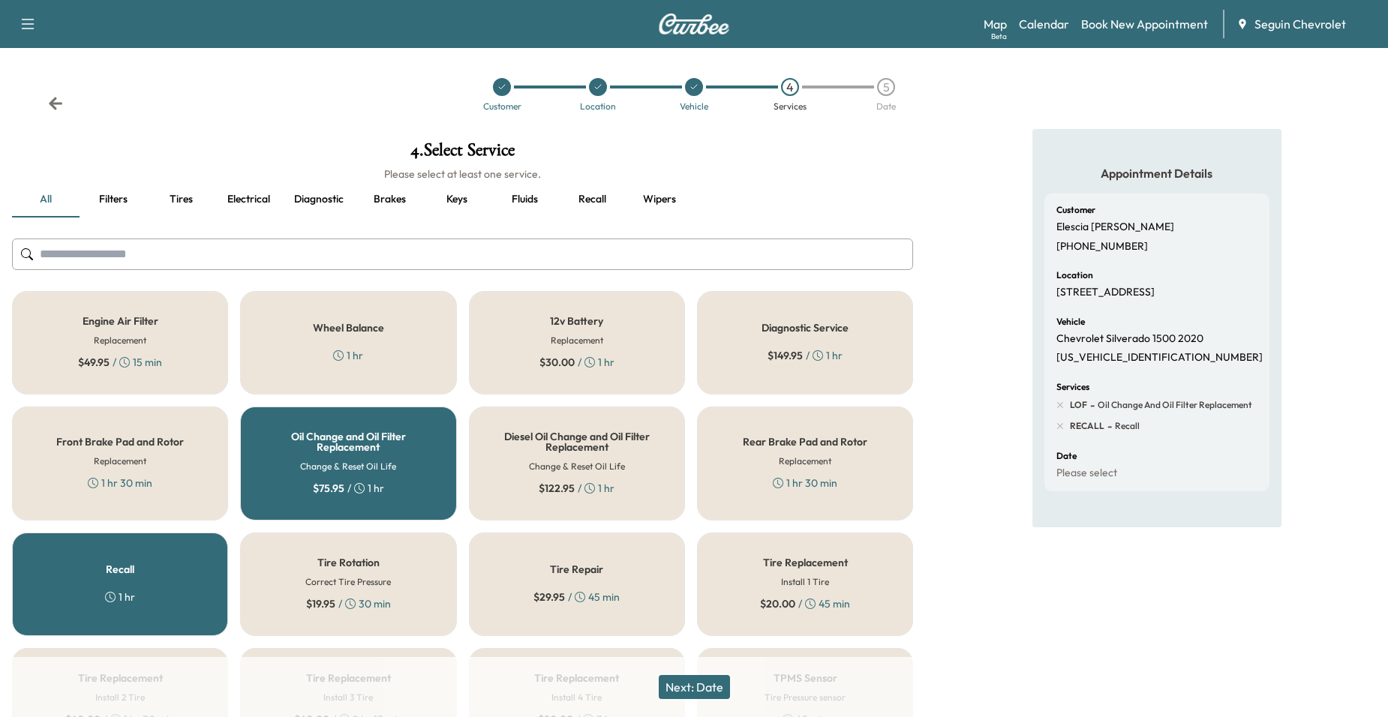
click at [438, 439] on div "Oil Change and Oil Filter Replacement Change & Reset Oil Life $ 75.95 / 1 hr" at bounding box center [348, 464] width 216 height 114
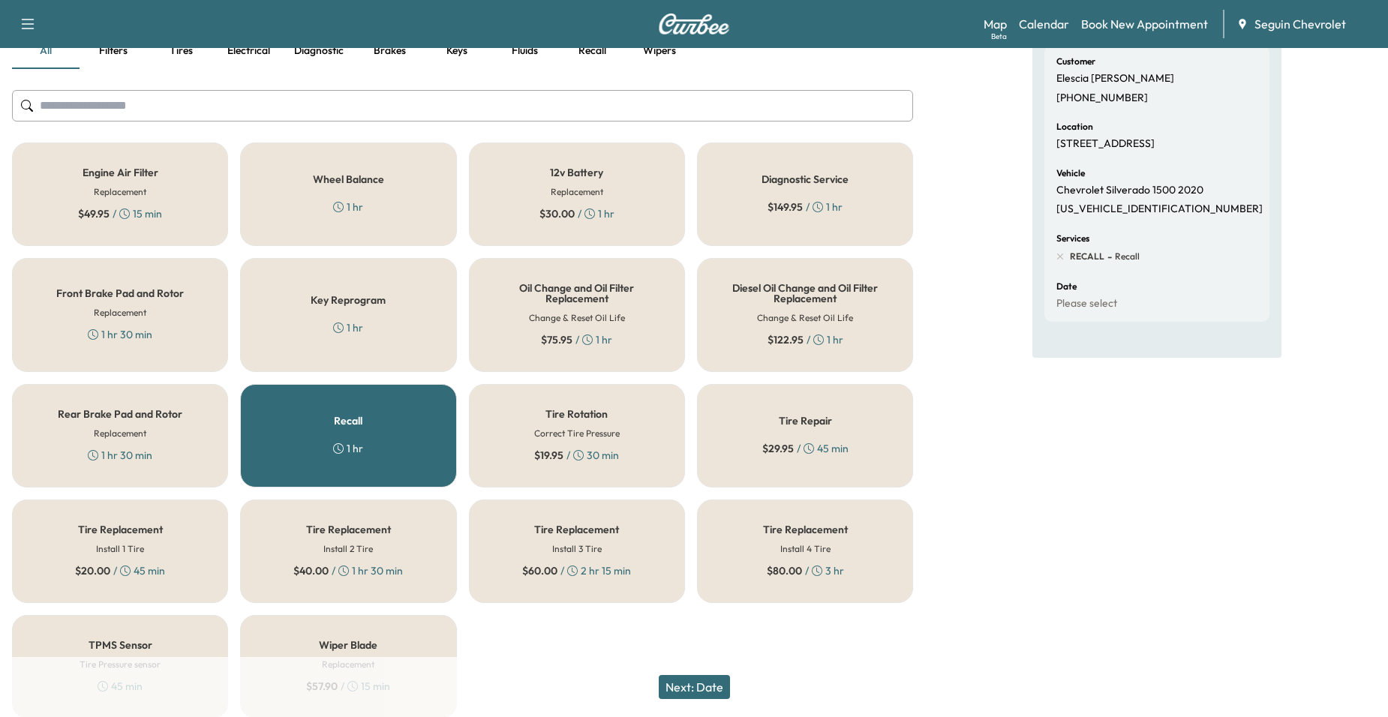
scroll to position [150, 0]
click at [727, 678] on button "Next: Date" at bounding box center [694, 687] width 71 height 24
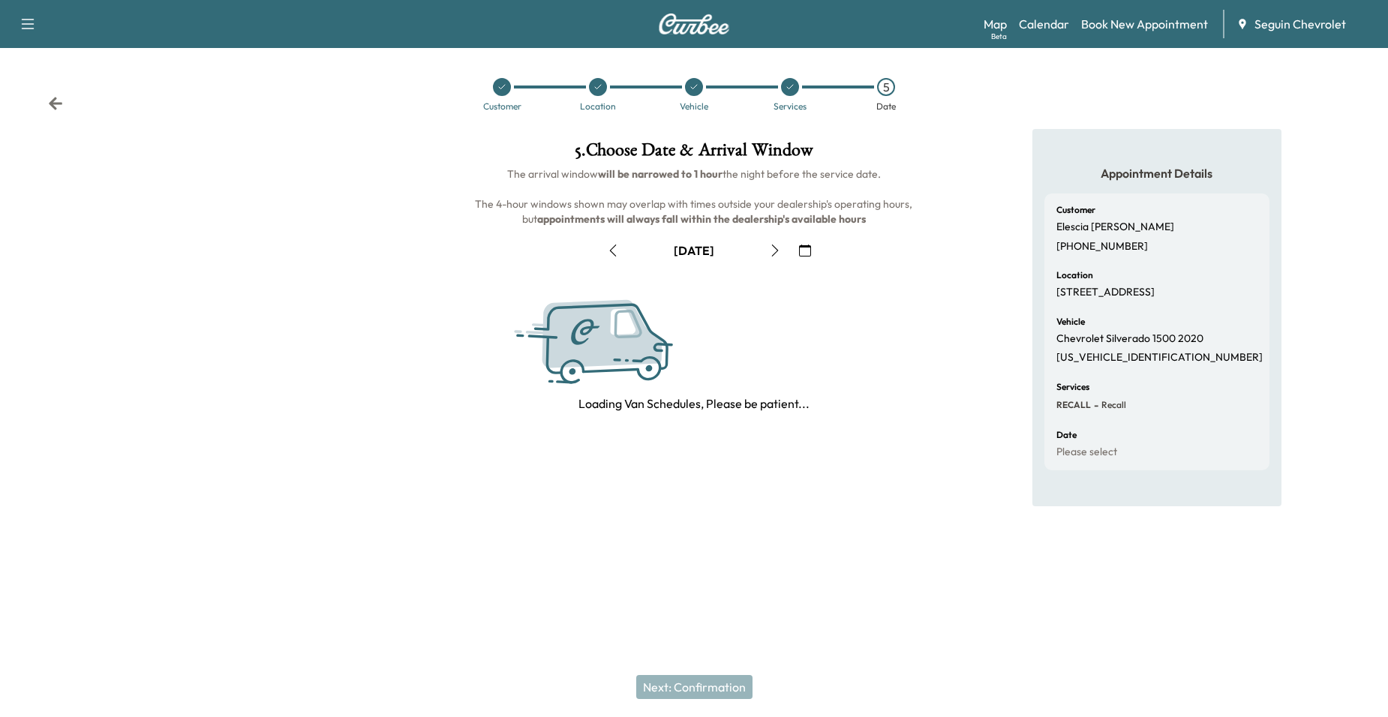
scroll to position [0, 0]
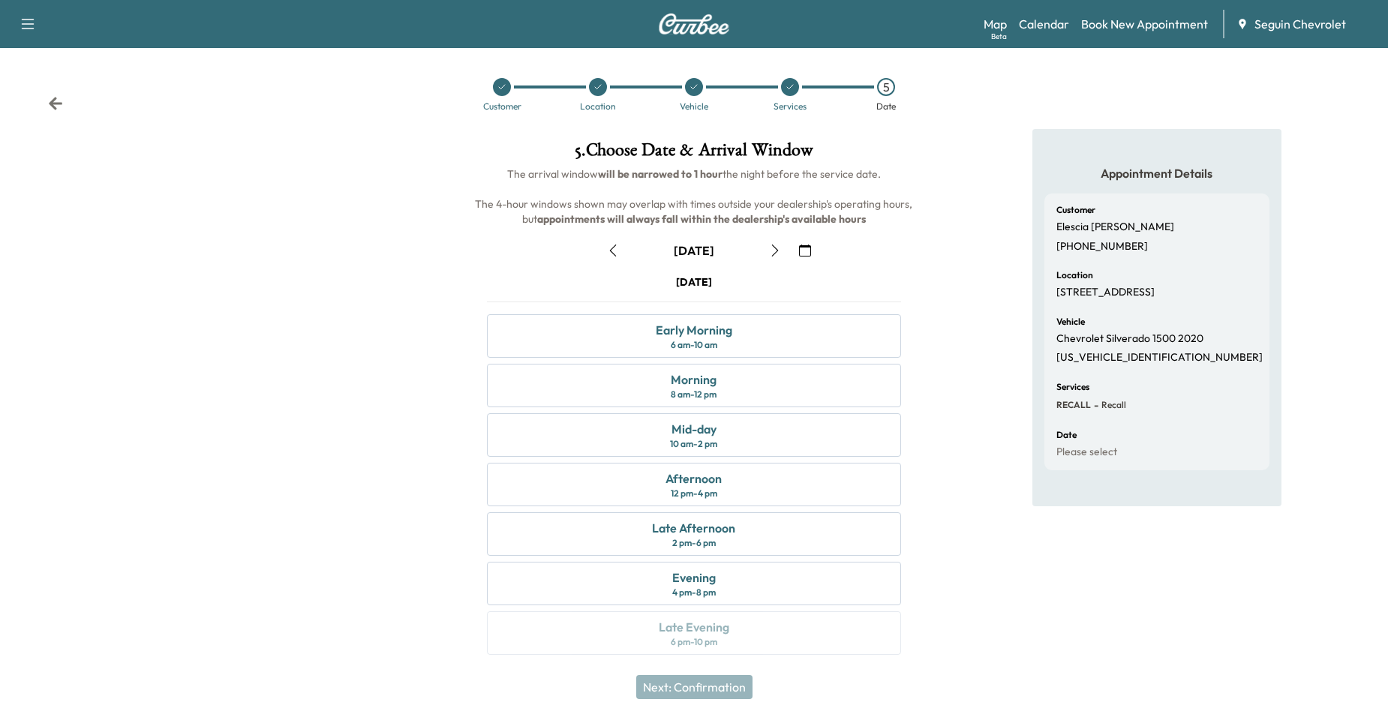
click at [804, 252] on icon "button" at bounding box center [805, 251] width 12 height 12
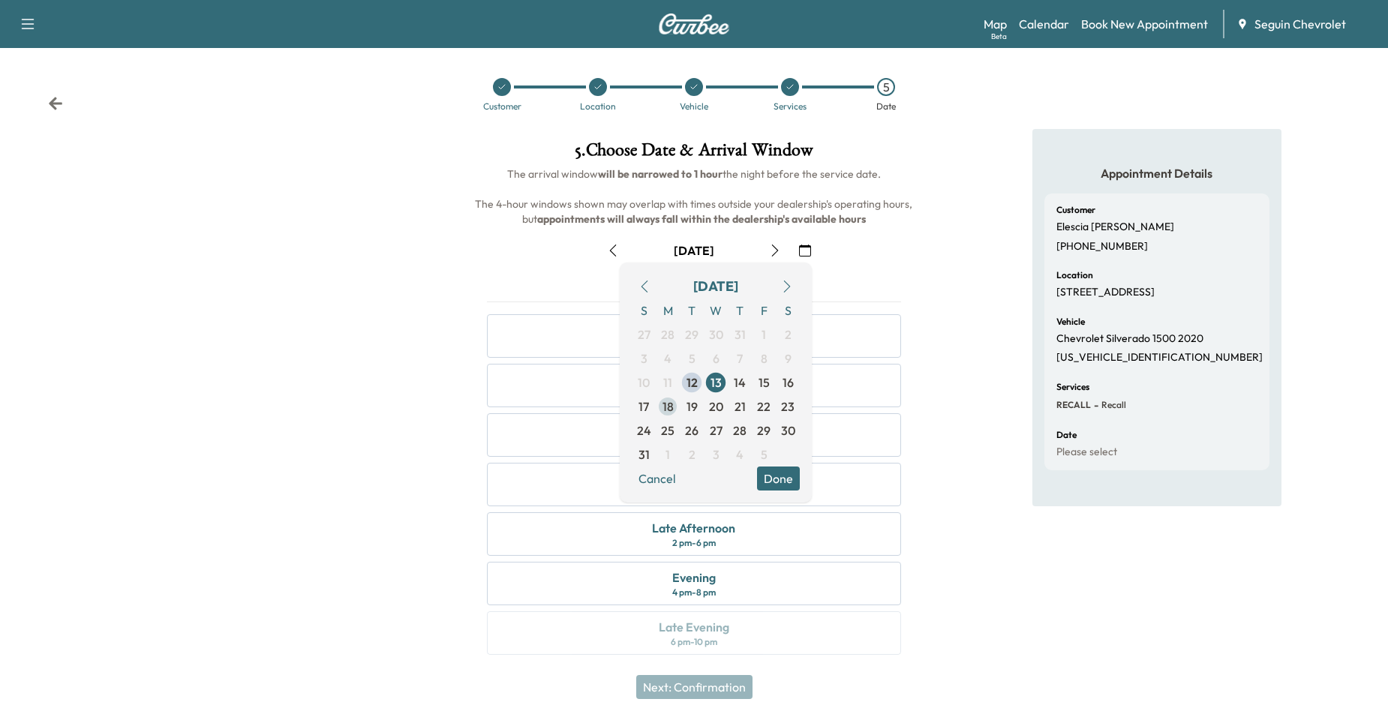
click at [664, 411] on span "18" at bounding box center [668, 407] width 11 height 18
click at [696, 386] on span "12" at bounding box center [692, 383] width 11 height 18
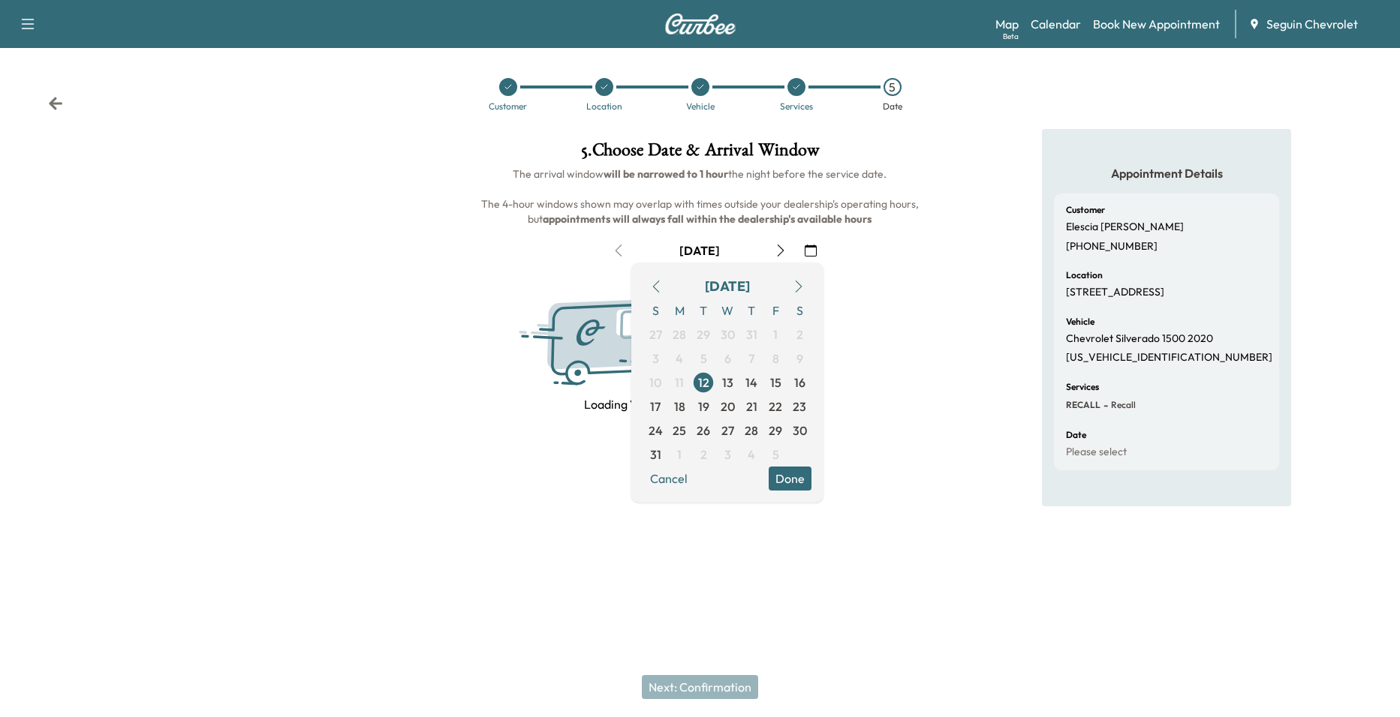
click at [889, 279] on div "Loading Van Schedules, Please be patient..." at bounding box center [700, 345] width 443 height 140
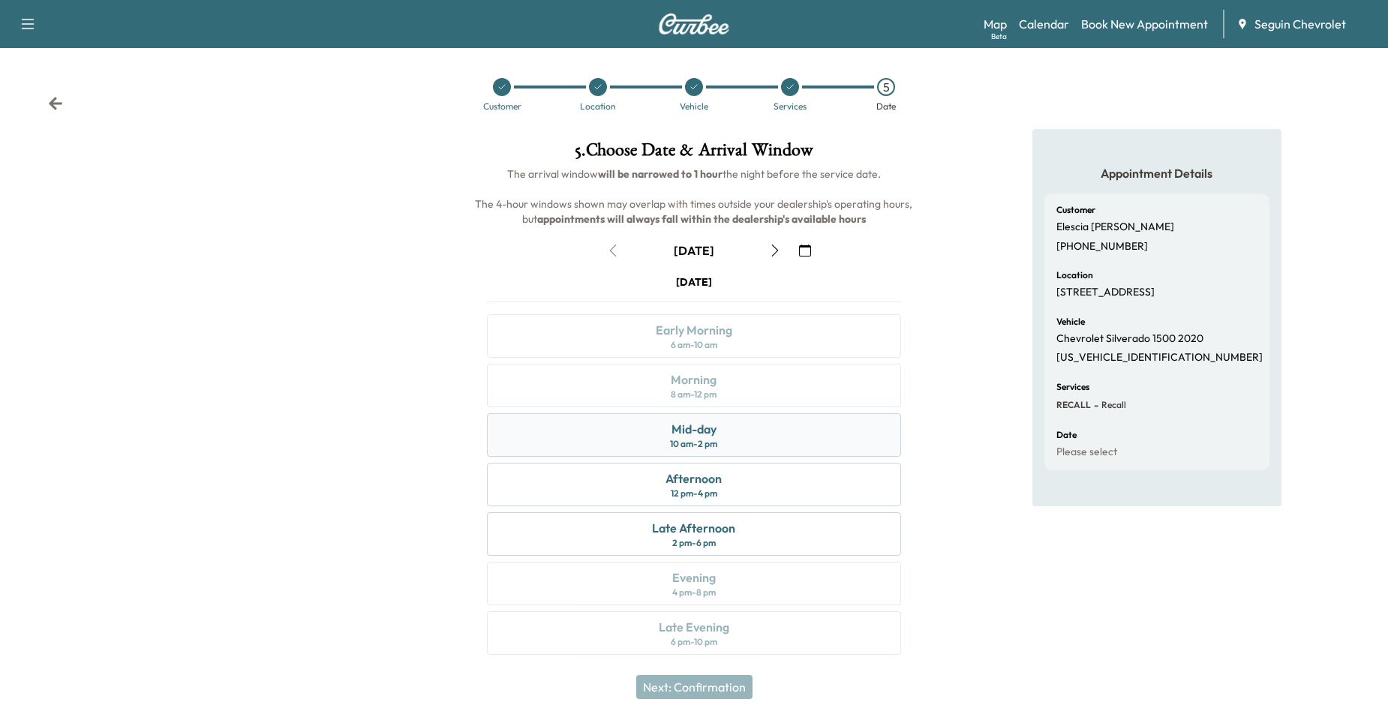
click at [822, 449] on div "Mid-day 10 am - 2 pm" at bounding box center [694, 435] width 415 height 44
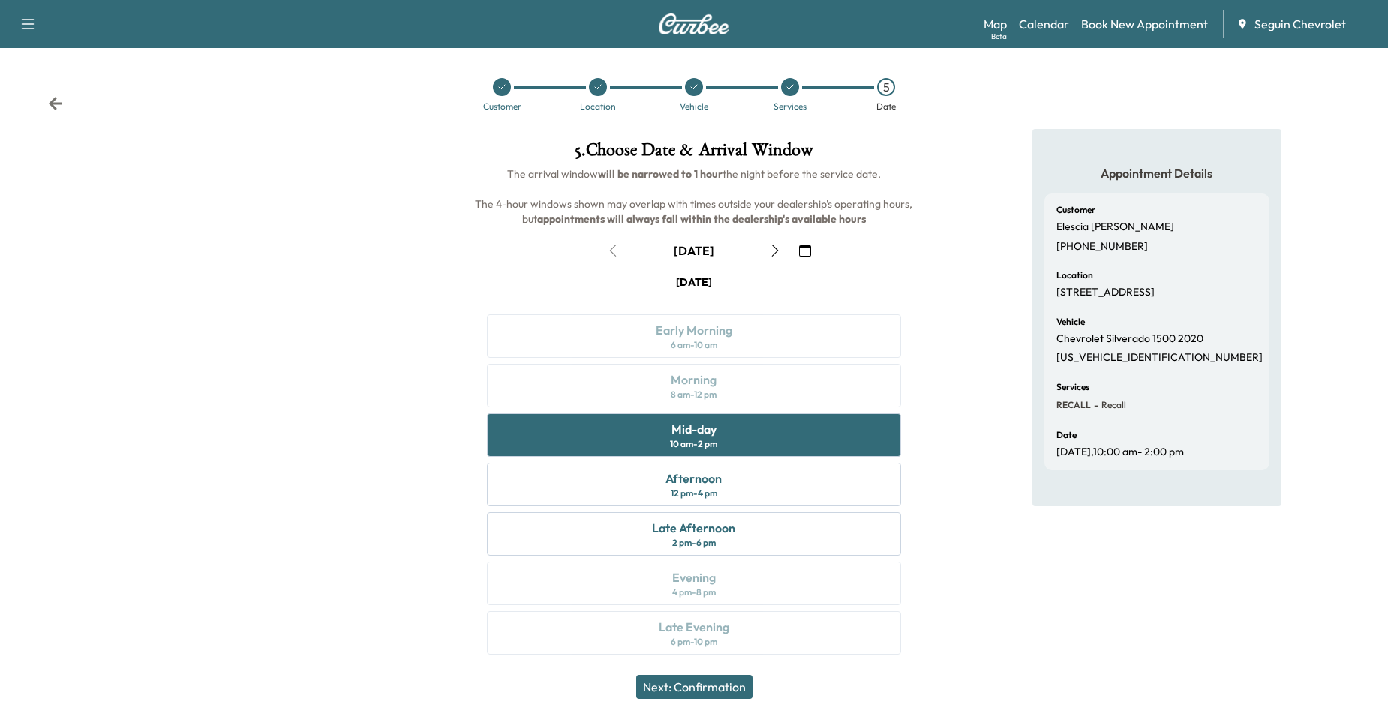
click at [717, 687] on button "Next: Confirmation" at bounding box center [694, 687] width 116 height 24
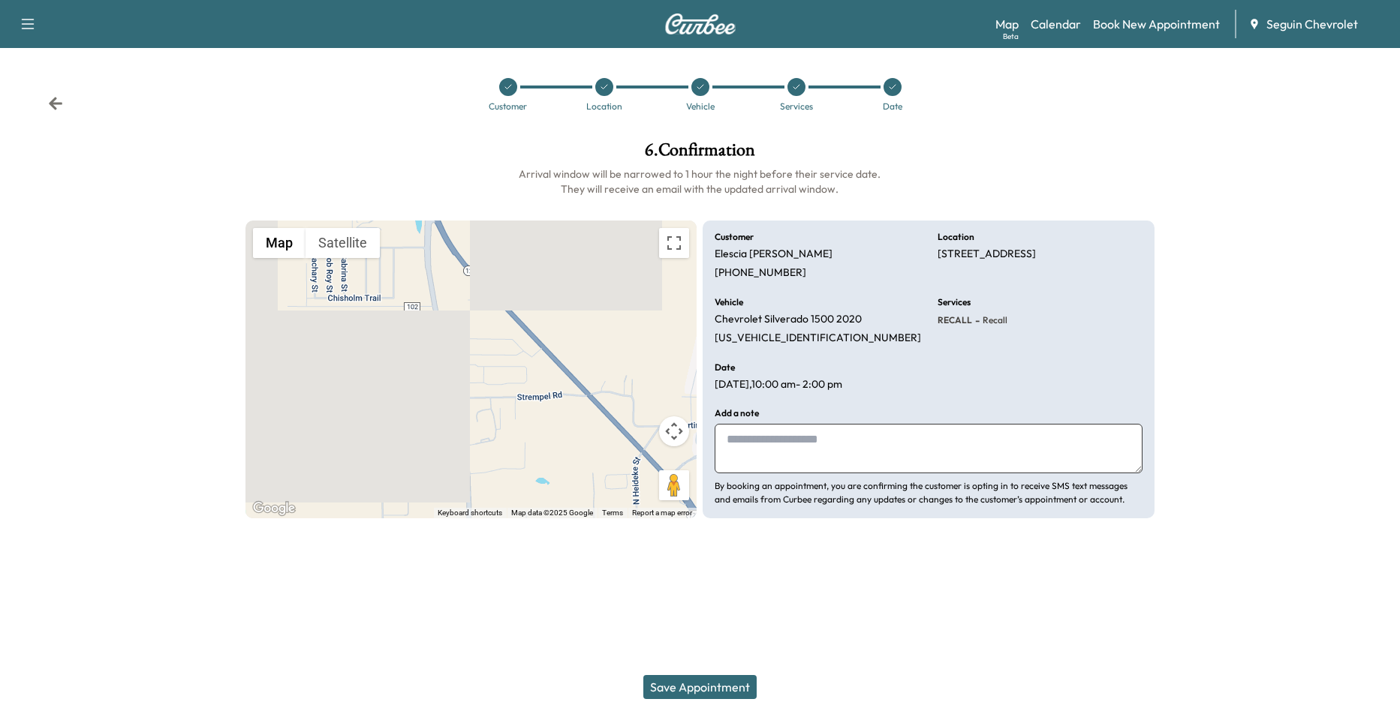
click at [887, 462] on textarea at bounding box center [928, 449] width 428 height 50
click at [740, 679] on button "Save Appointment" at bounding box center [699, 687] width 113 height 24
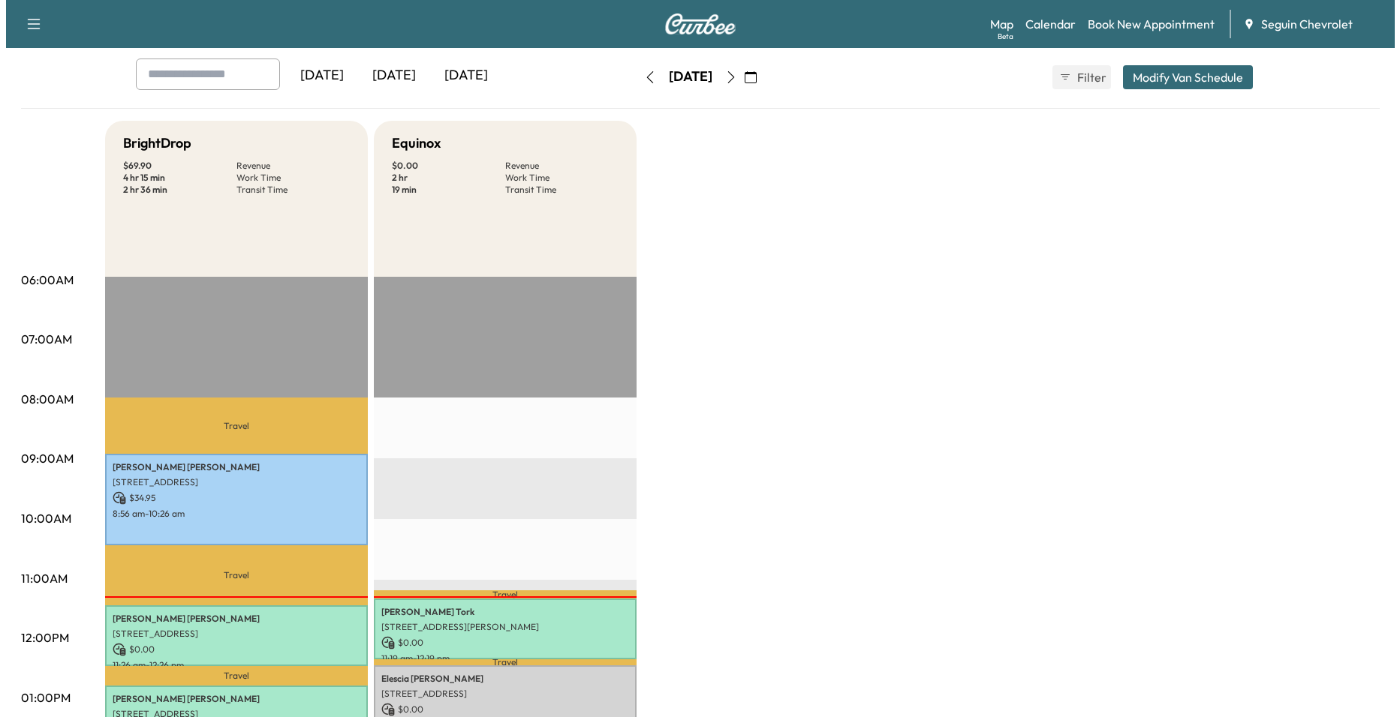
scroll to position [225, 0]
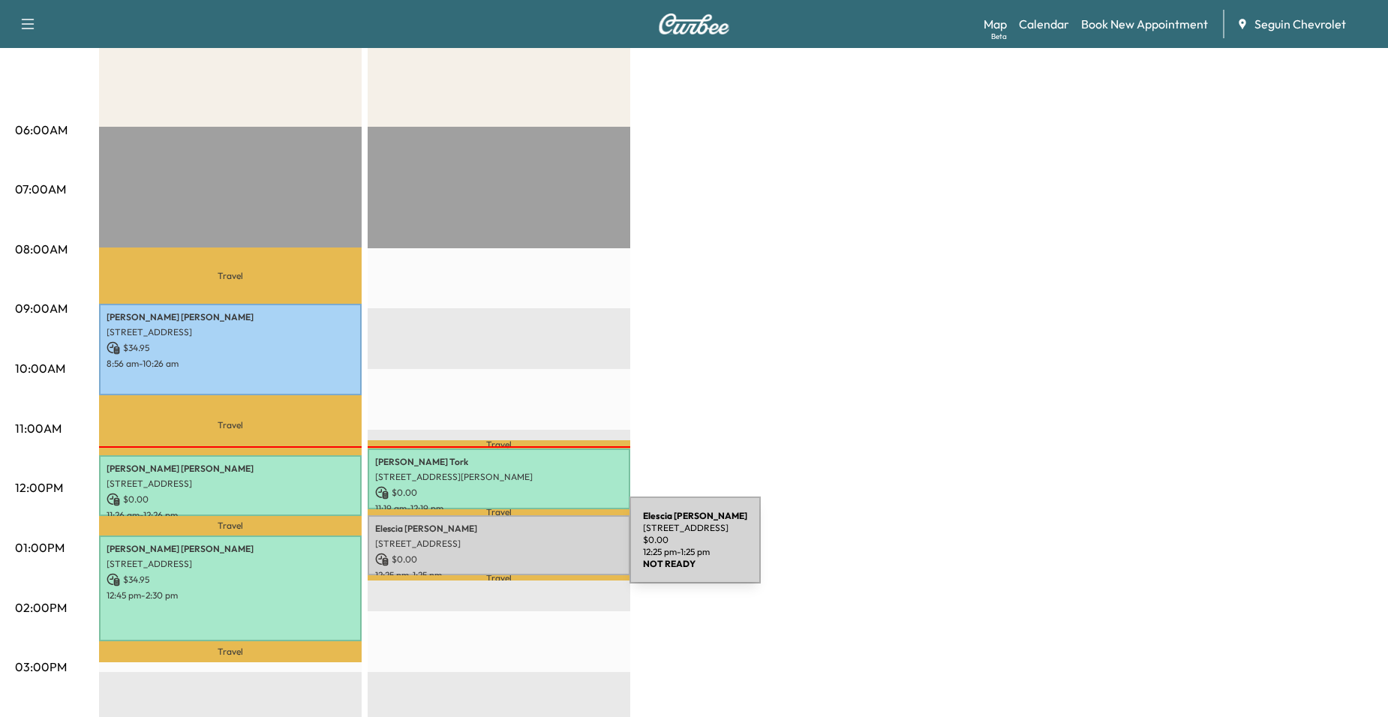
click at [517, 553] on p "$ 0.00" at bounding box center [499, 560] width 248 height 14
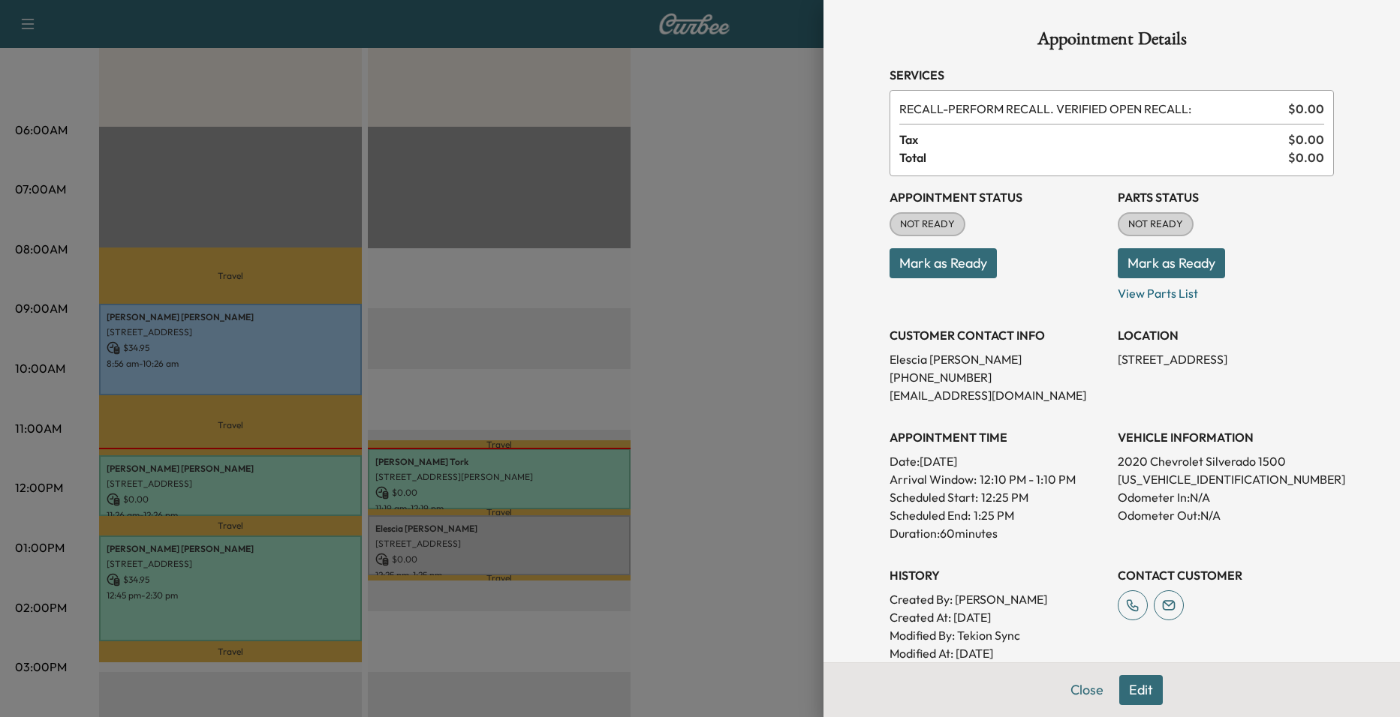
scroll to position [75, 0]
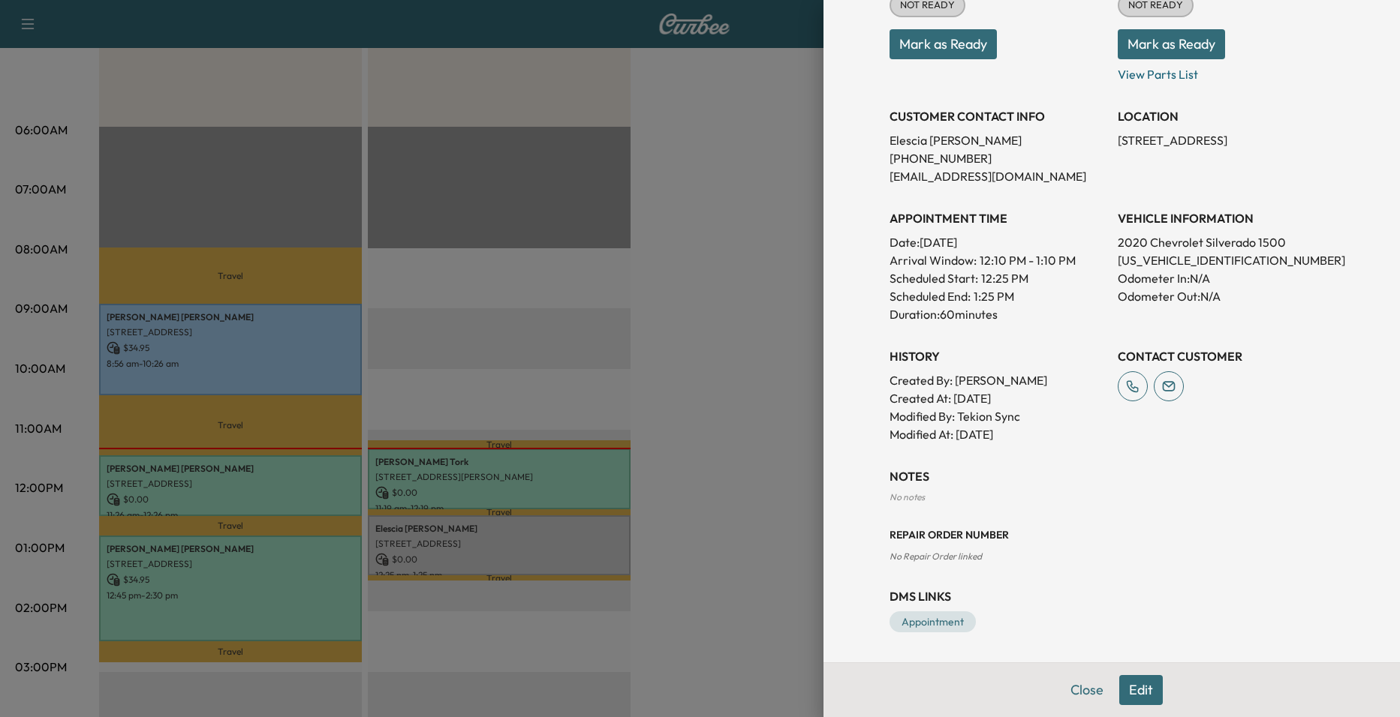
click at [1127, 690] on button "Edit" at bounding box center [1141, 690] width 44 height 30
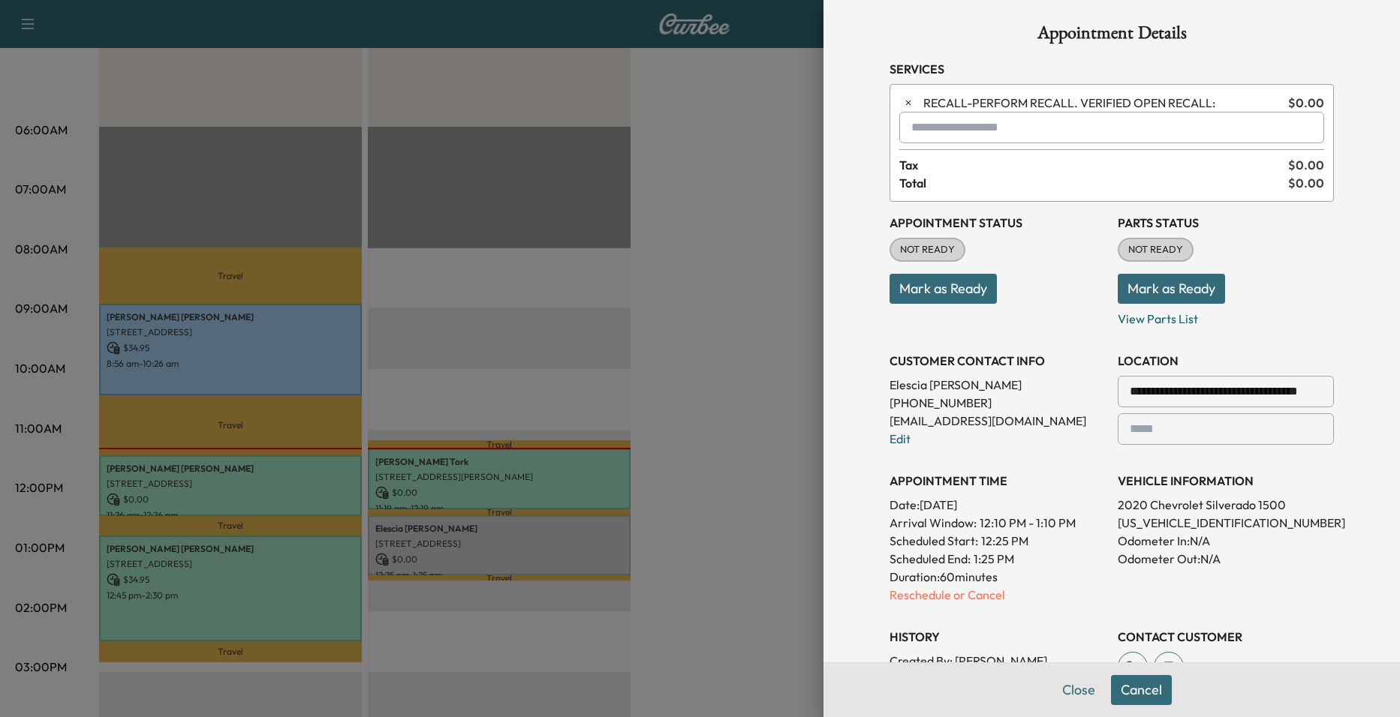
scroll to position [0, 0]
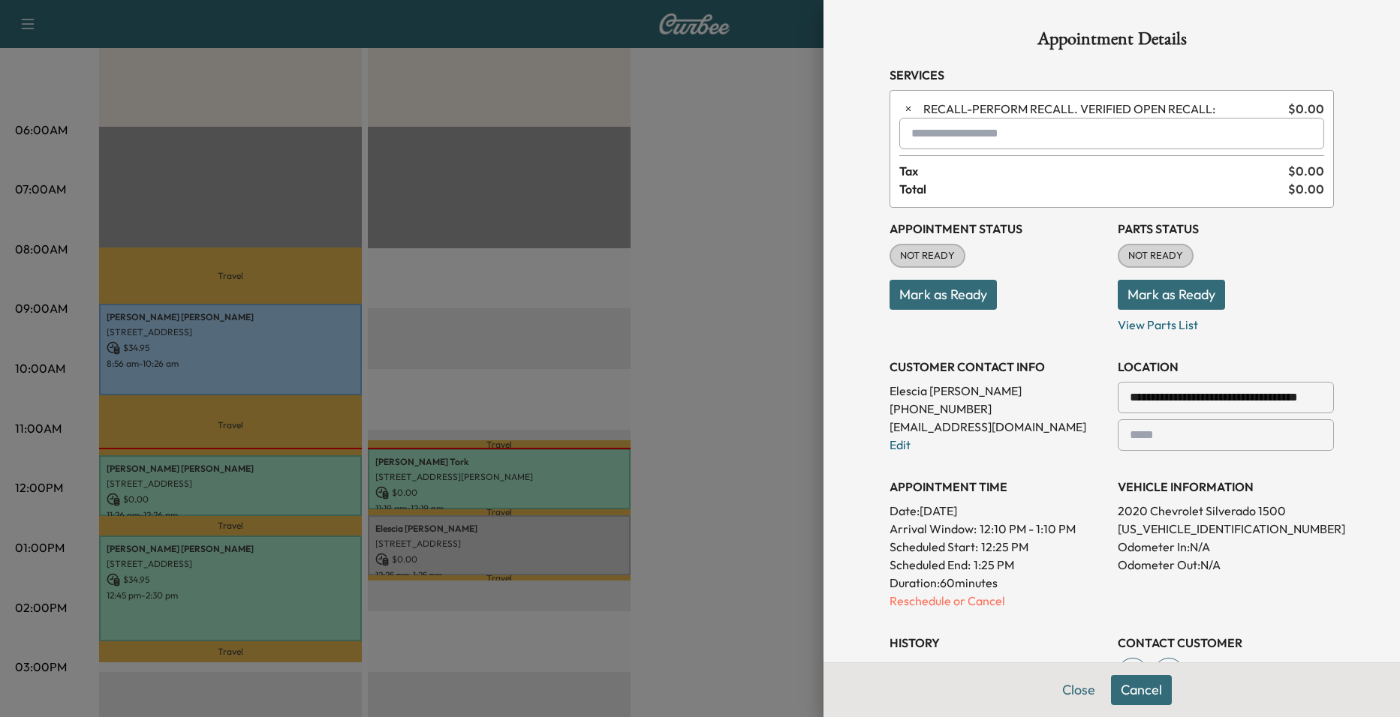
click at [1216, 404] on input "**********" at bounding box center [1225, 398] width 216 height 32
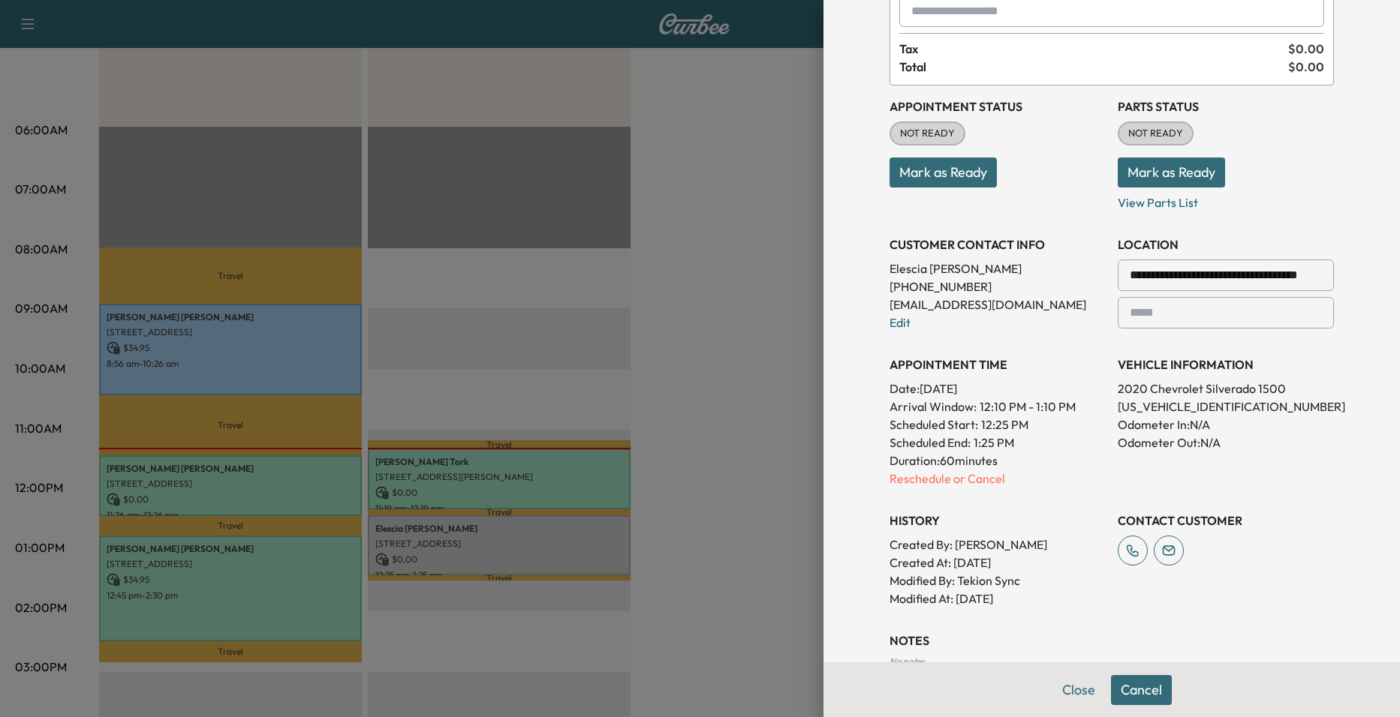
scroll to position [150, 0]
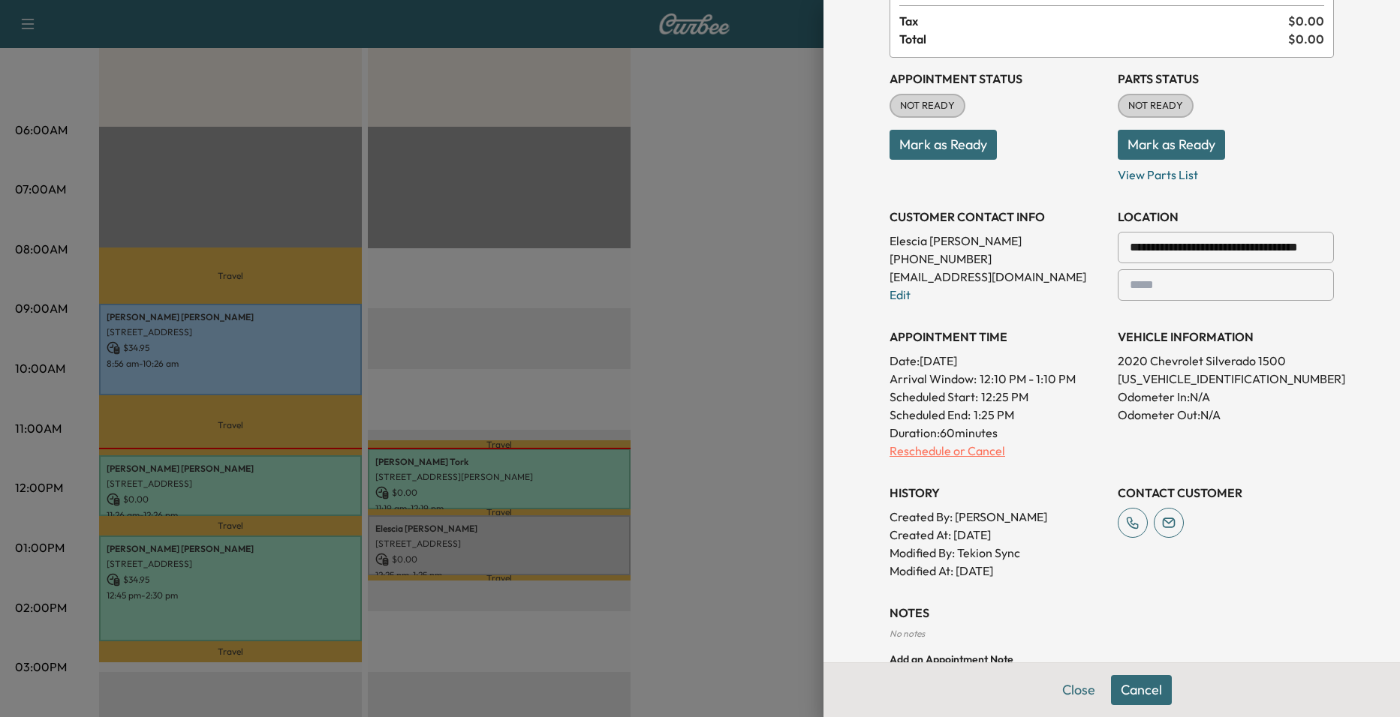
click at [931, 453] on p "Reschedule or Cancel" at bounding box center [997, 451] width 216 height 18
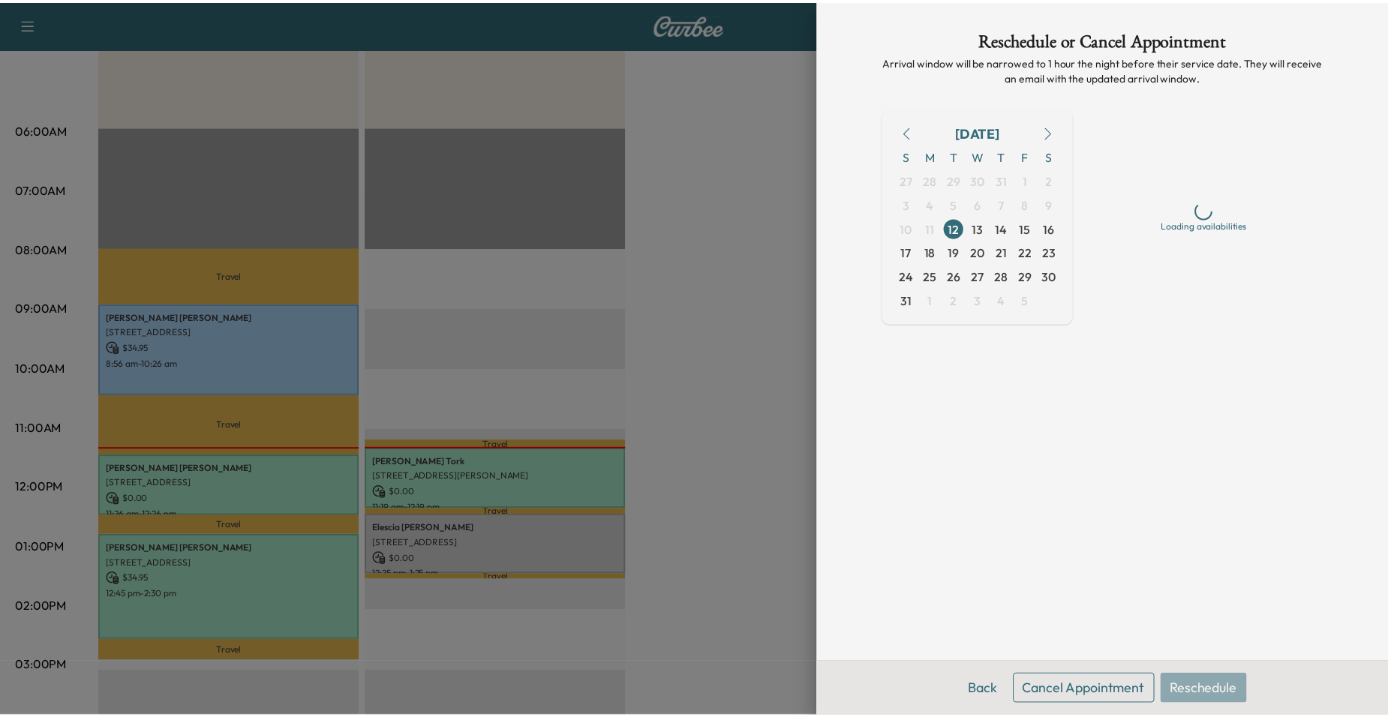
scroll to position [0, 0]
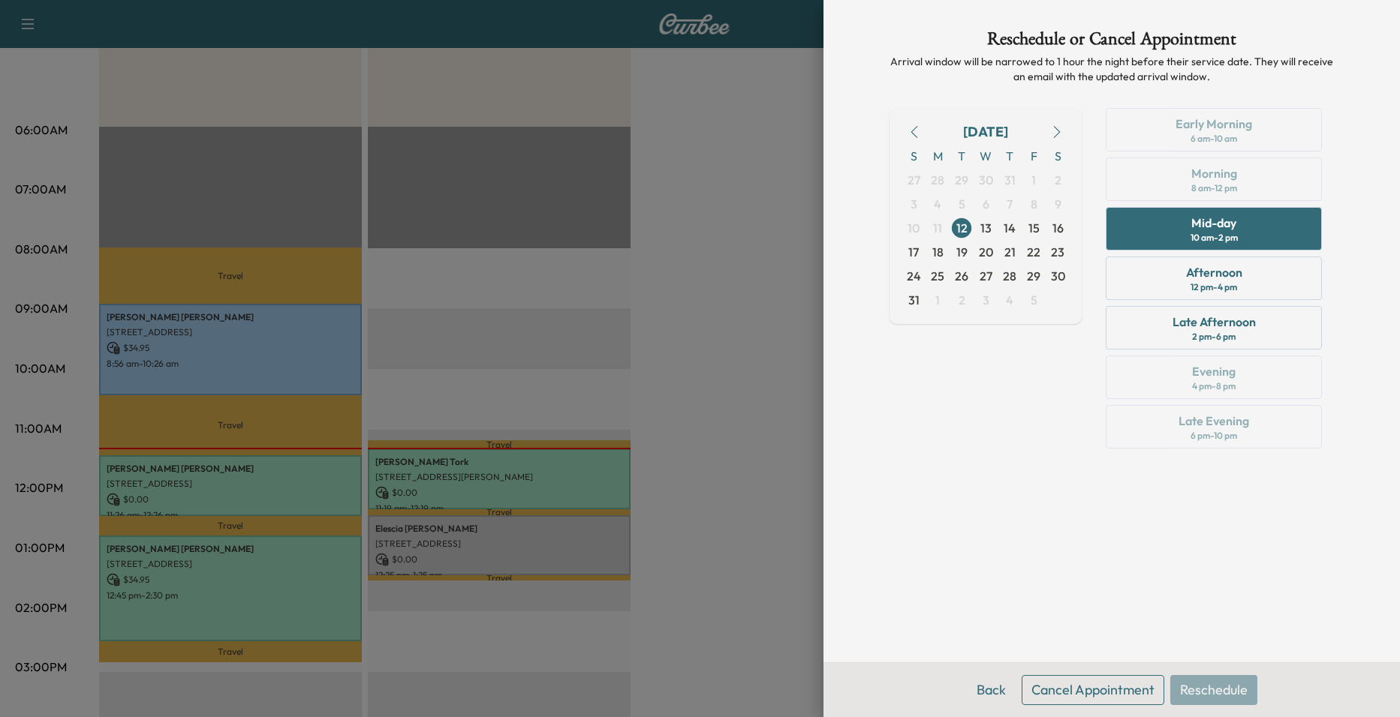
click at [1066, 693] on button "Cancel Appointment" at bounding box center [1092, 690] width 143 height 30
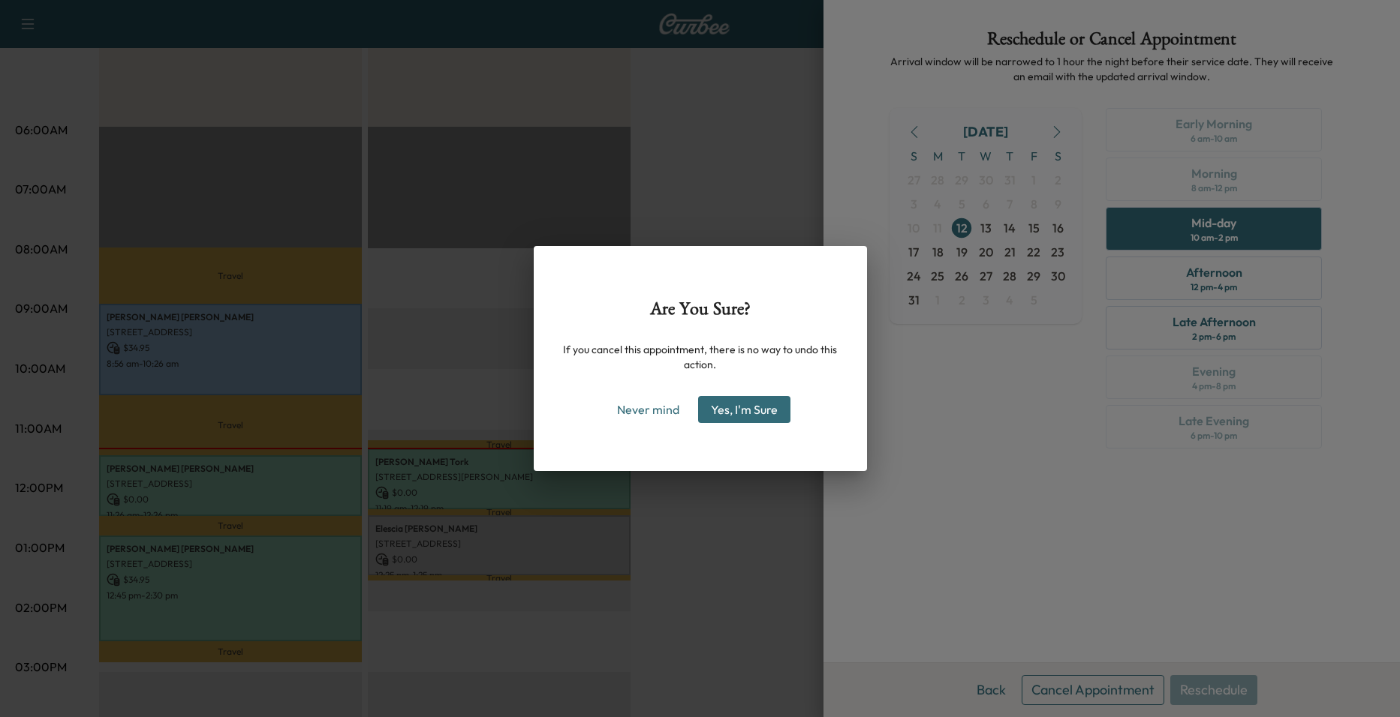
click at [769, 422] on button "Yes, I'm Sure" at bounding box center [744, 409] width 92 height 27
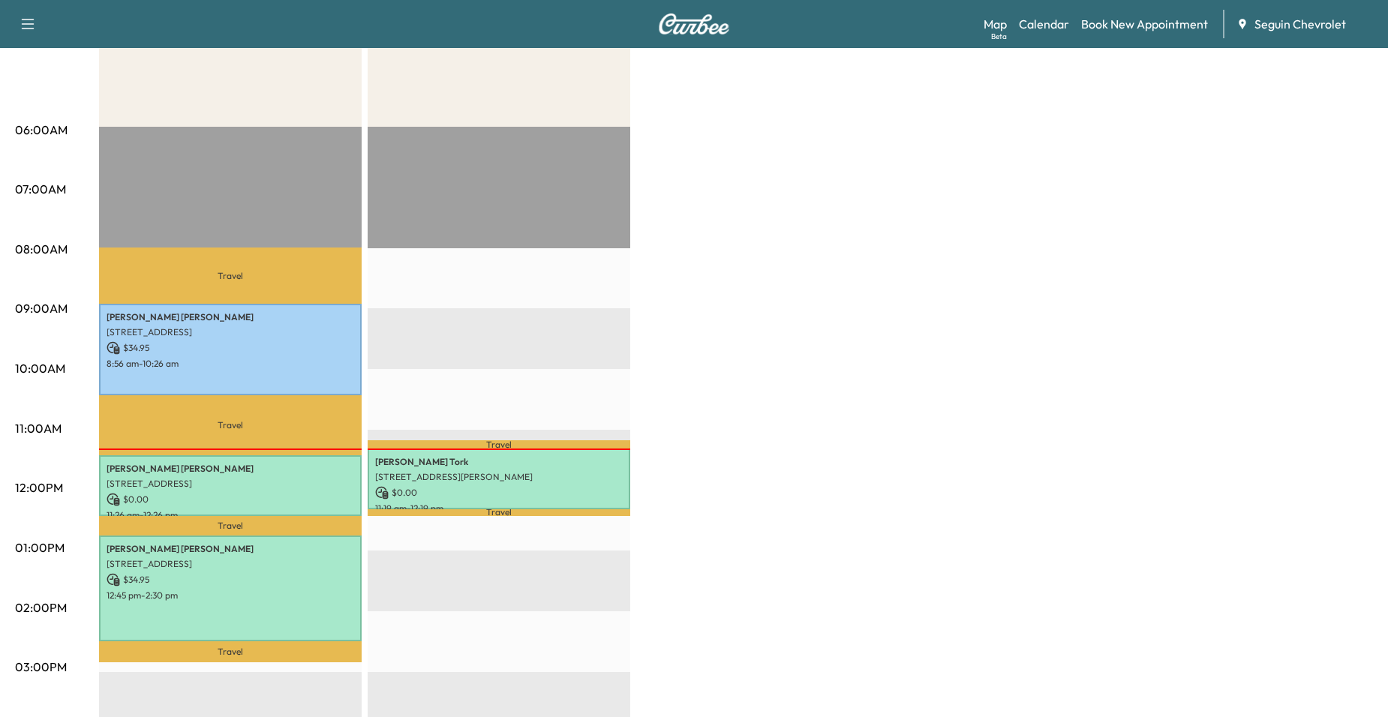
click at [961, 548] on div "BrightDrop $ 69.90 Revenue 4 hr 15 min Work Time 2 hr 36 min Transit Time Trave…" at bounding box center [736, 534] width 1274 height 1126
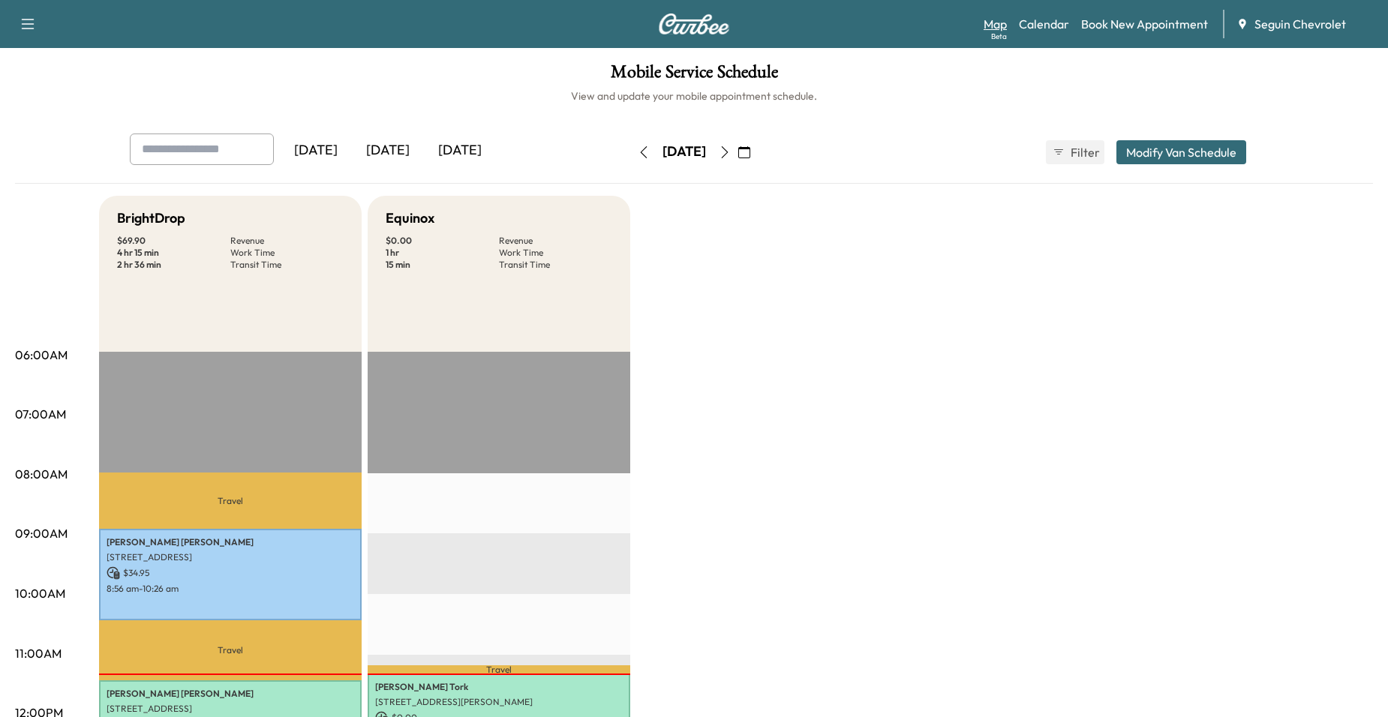
click at [1003, 23] on link "Map Beta" at bounding box center [995, 24] width 23 height 18
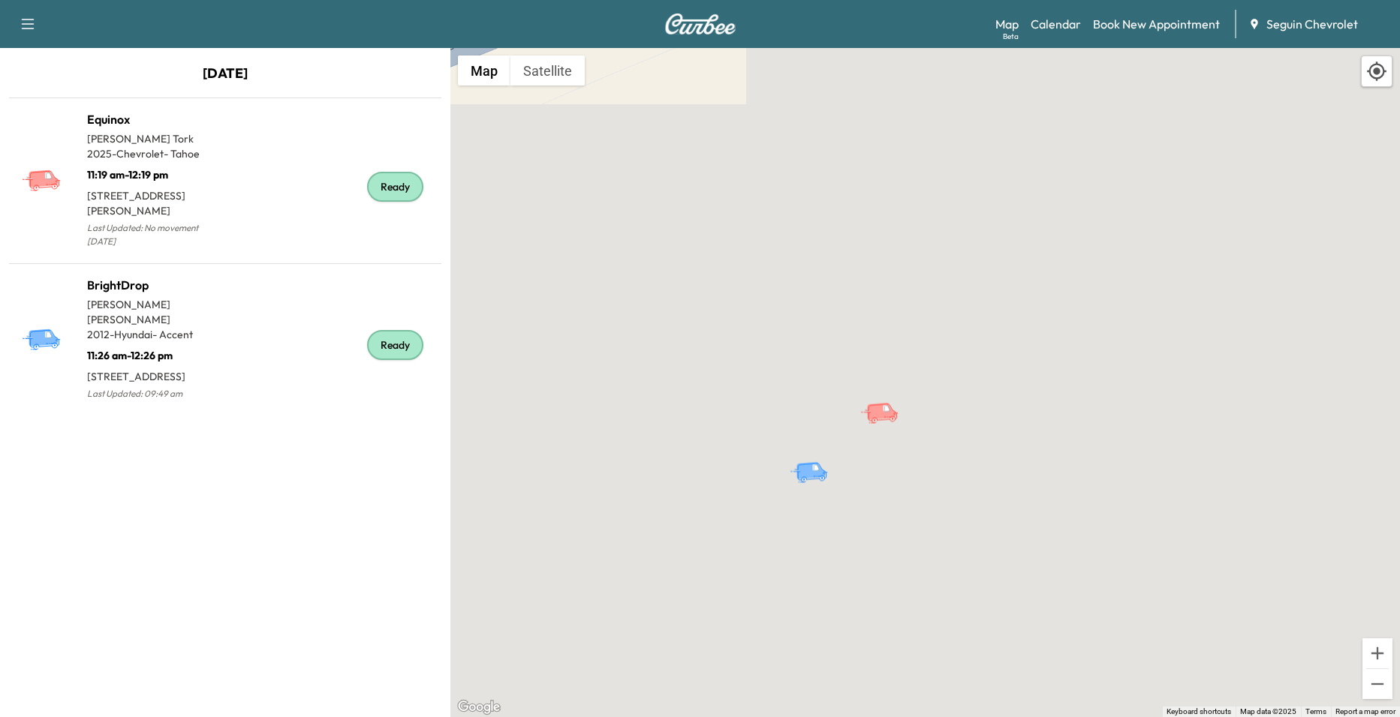
click at [810, 473] on icon "BrightDrop" at bounding box center [810, 471] width 31 height 18
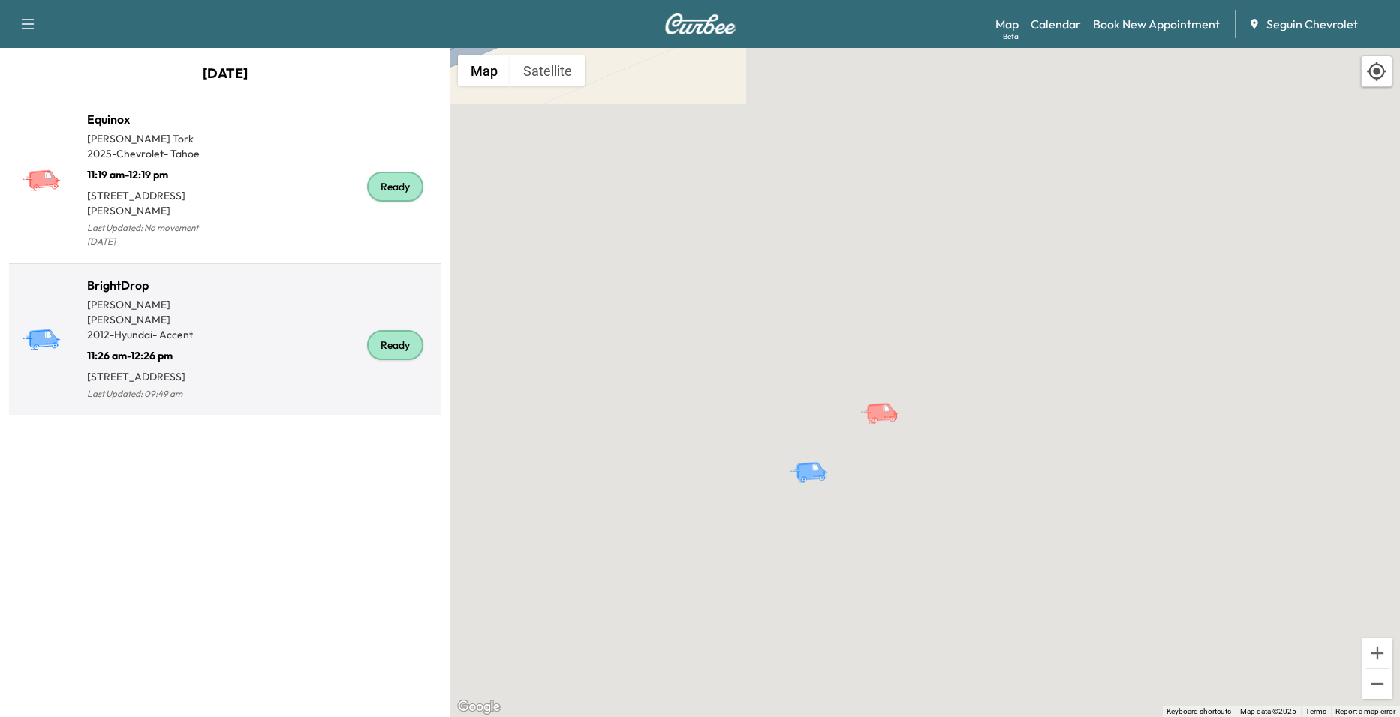
click at [256, 308] on div "Ready" at bounding box center [330, 346] width 210 height 116
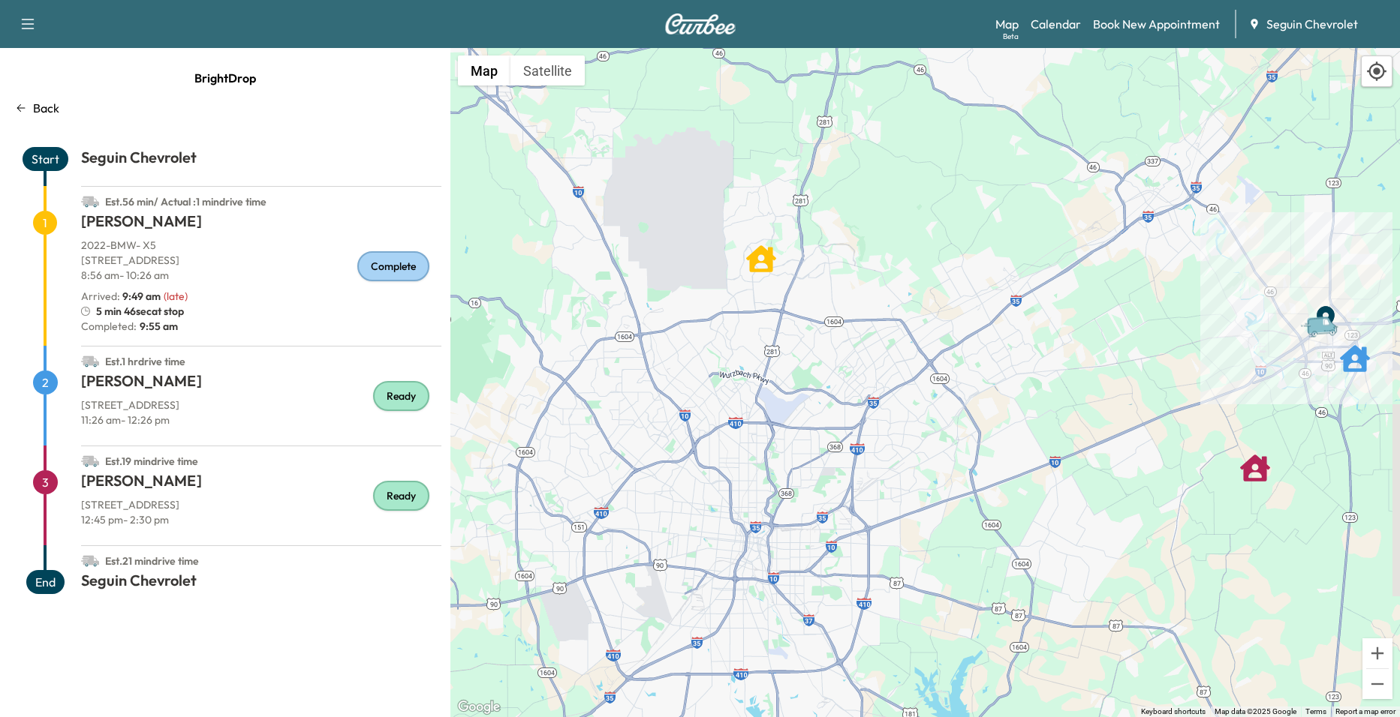
click at [52, 104] on p "Back" at bounding box center [46, 108] width 26 height 18
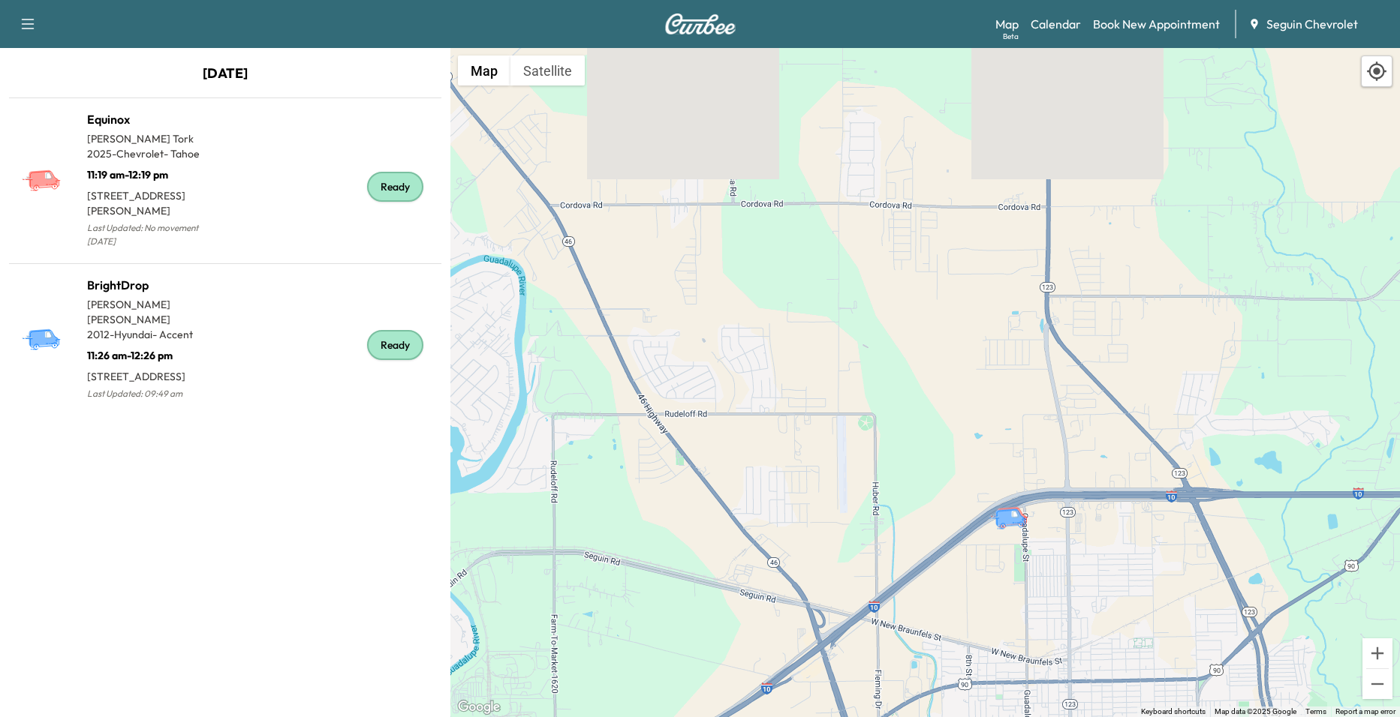
click at [21, 20] on icon "button" at bounding box center [28, 24] width 18 height 18
click at [528, 64] on button "Satellite" at bounding box center [547, 71] width 74 height 30
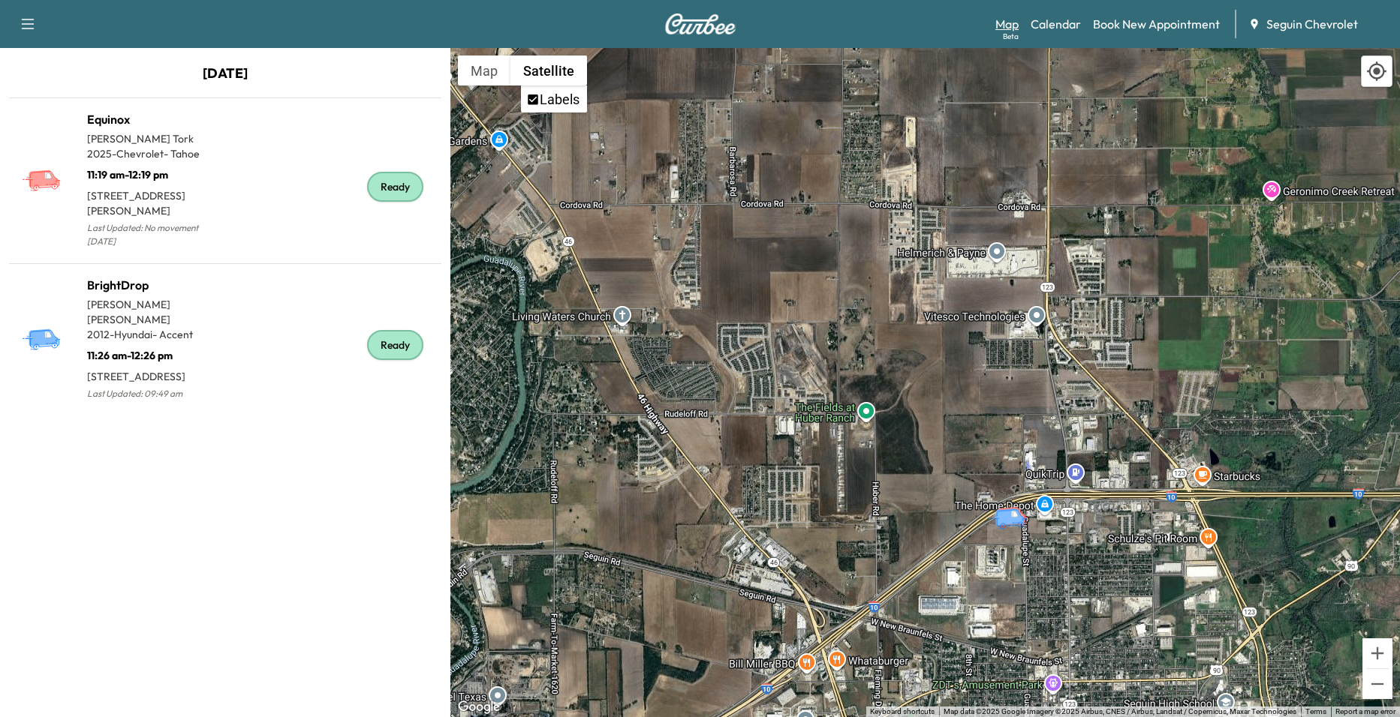
click at [1009, 23] on link "Map Beta" at bounding box center [1006, 24] width 23 height 18
click at [1063, 26] on link "Calendar" at bounding box center [1055, 24] width 50 height 18
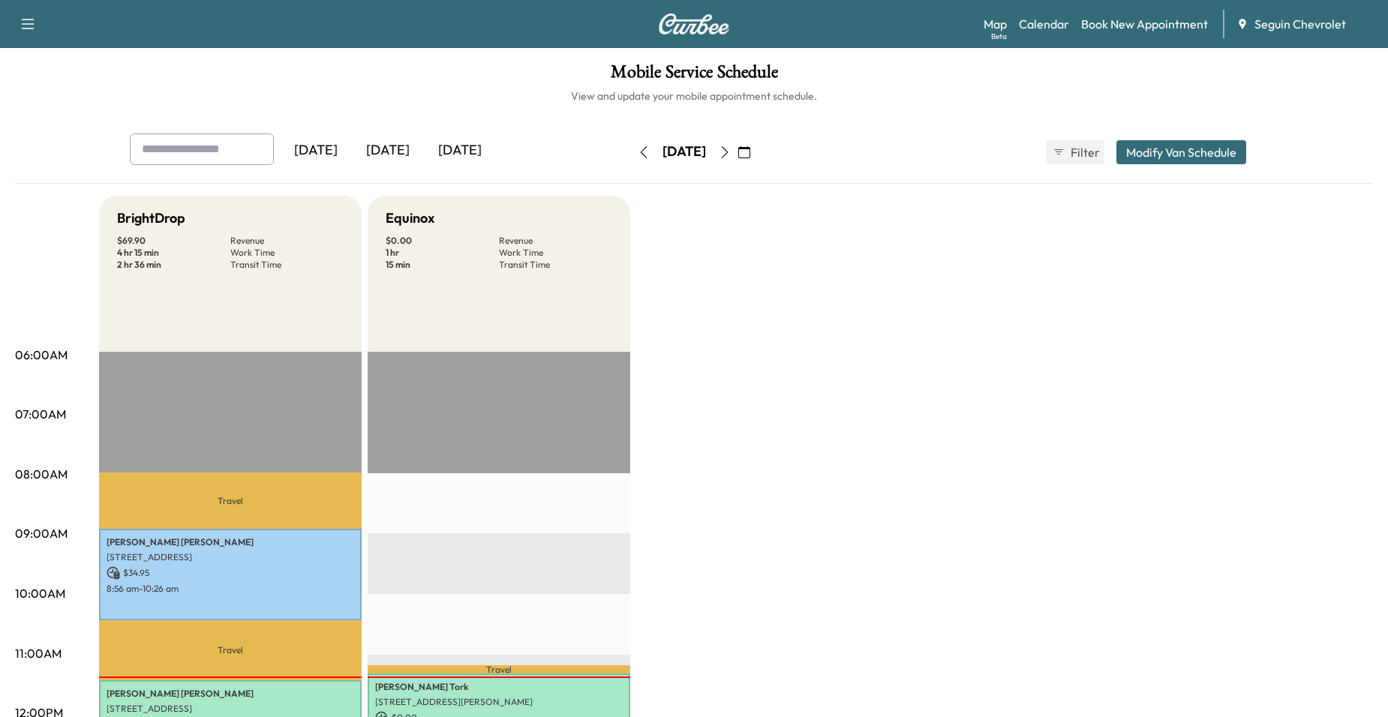
click at [45, 26] on div "Support Log Out Map Beta Calendar Book New Appointment Seguin Chevrolet" at bounding box center [694, 24] width 1388 height 48
click at [31, 25] on icon "button" at bounding box center [28, 24] width 18 height 18
click at [65, 50] on link "Support" at bounding box center [53, 52] width 56 height 18
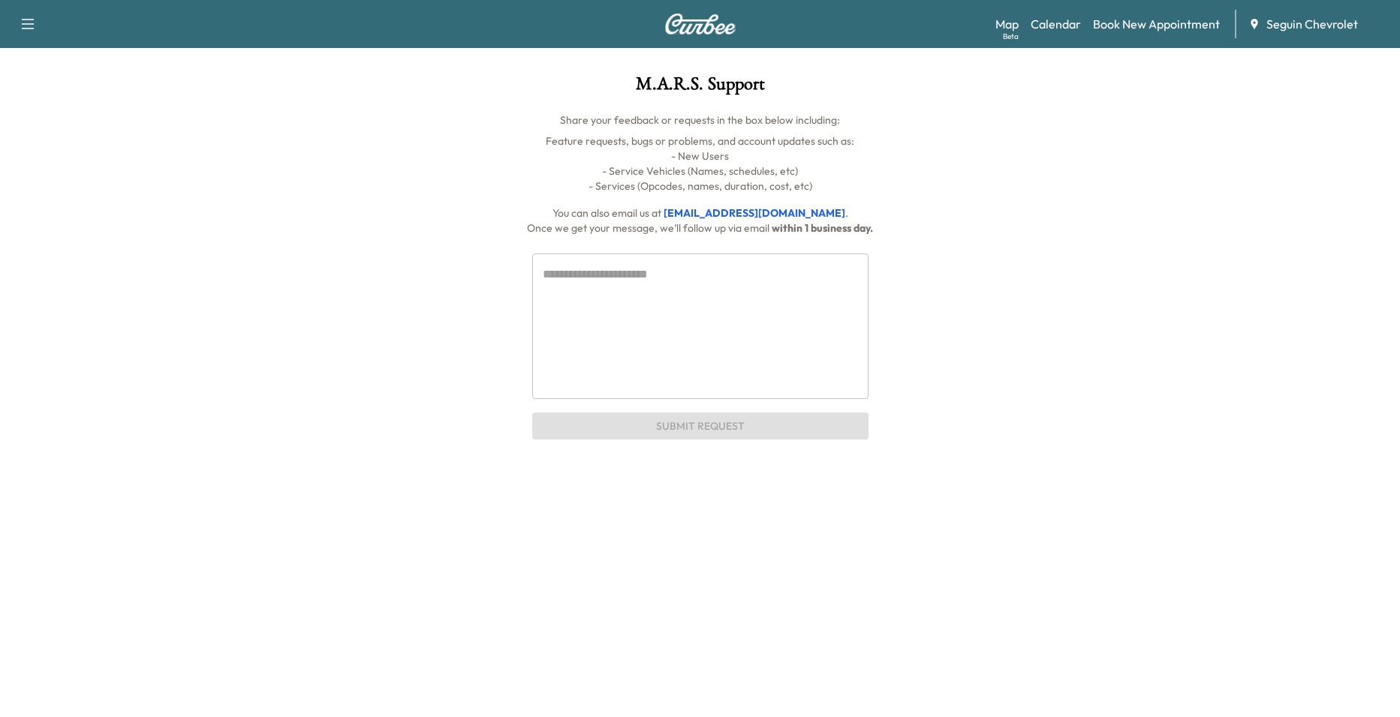
click at [658, 317] on textarea at bounding box center [700, 326] width 315 height 121
click at [962, 273] on div "* ​ Submit Request" at bounding box center [700, 338] width 1129 height 205
drag, startPoint x: 723, startPoint y: 325, endPoint x: 747, endPoint y: 299, distance: 35.1
click at [727, 323] on textarea at bounding box center [700, 326] width 315 height 121
